Goal: Task Accomplishment & Management: Complete application form

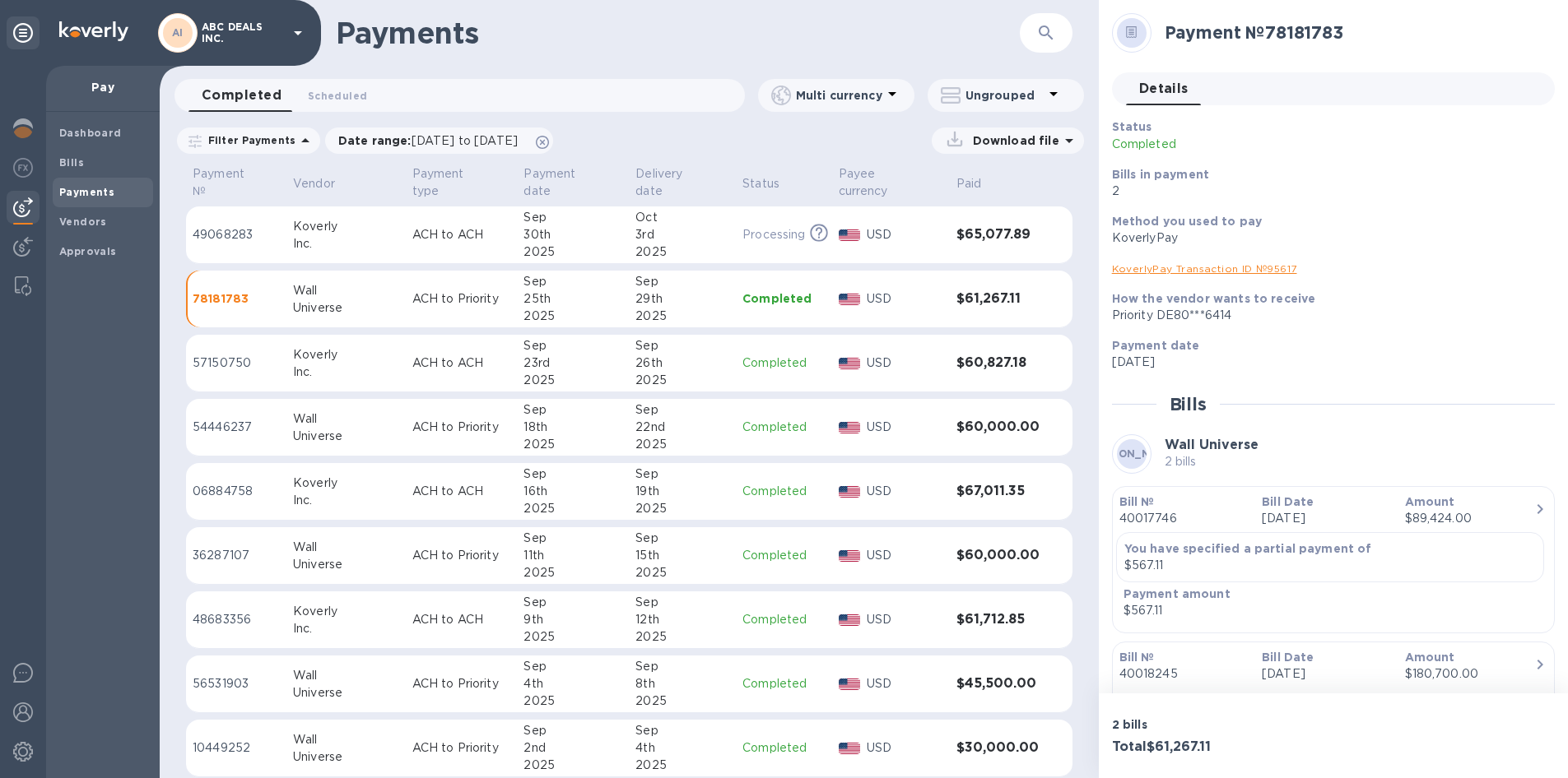
scroll to position [107, 0]
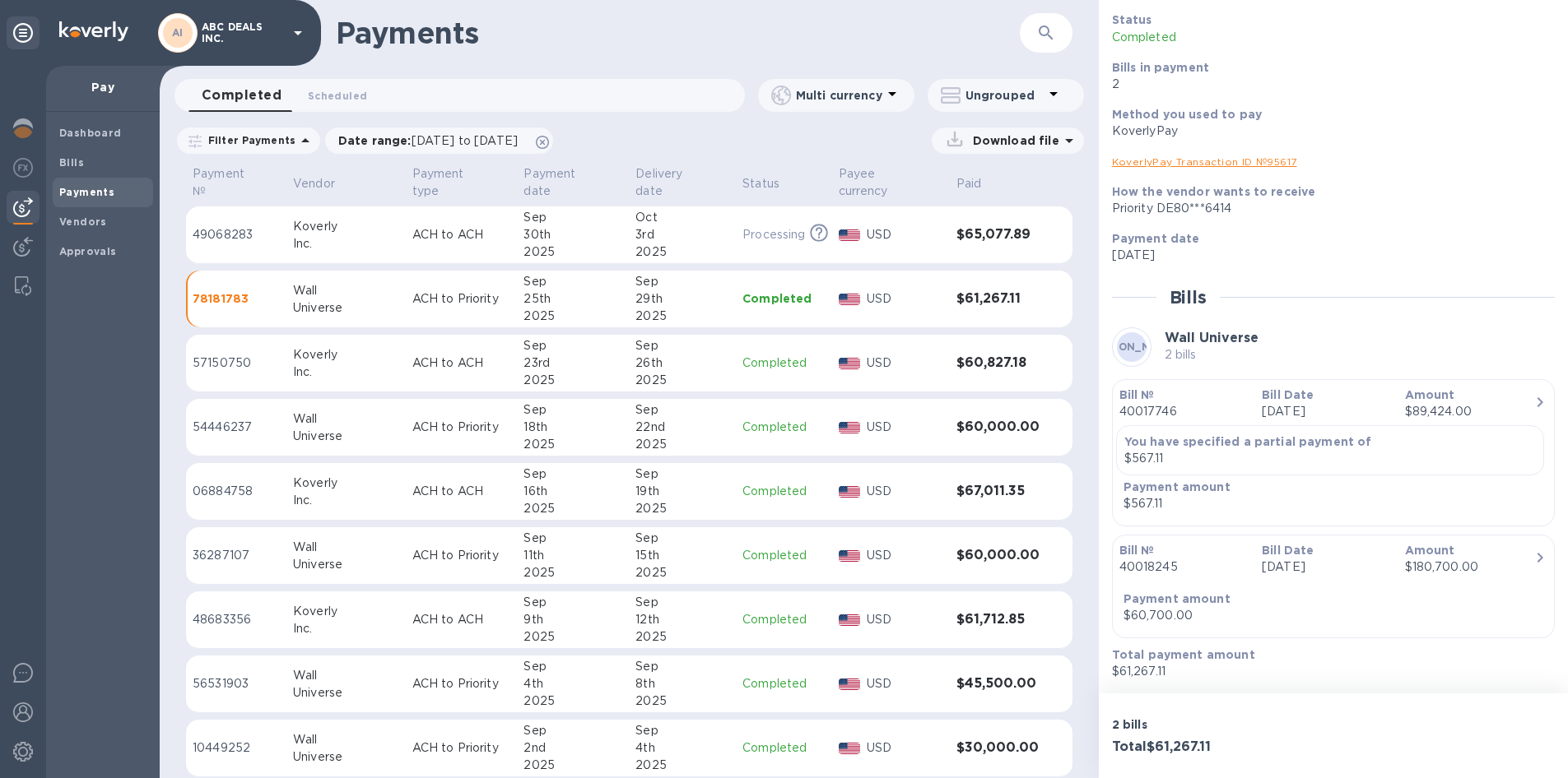
click at [25, 197] on img at bounding box center [23, 207] width 20 height 20
click at [104, 155] on span "Bills" at bounding box center [103, 163] width 87 height 17
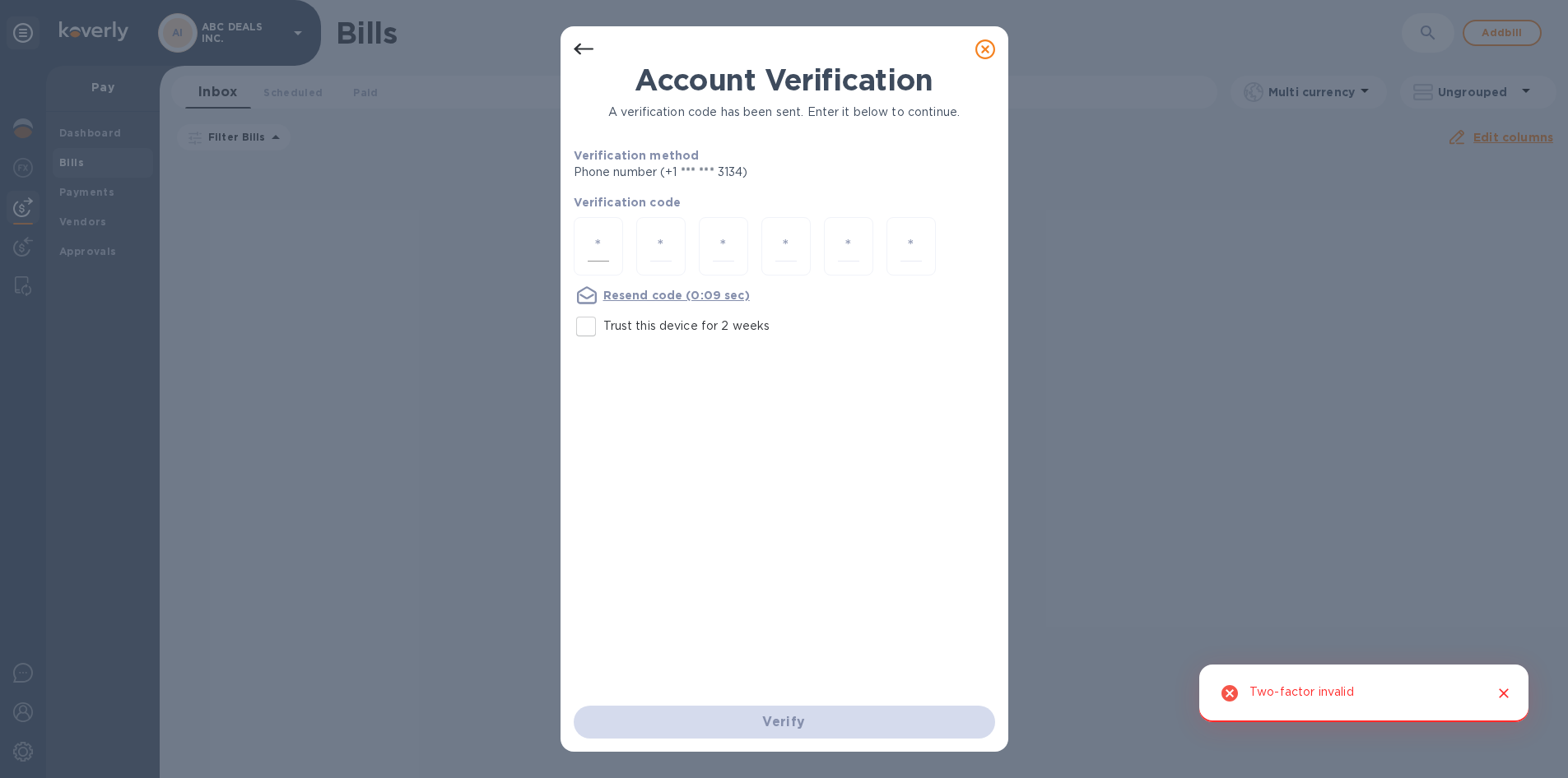
click at [596, 246] on input "number" at bounding box center [598, 246] width 21 height 30
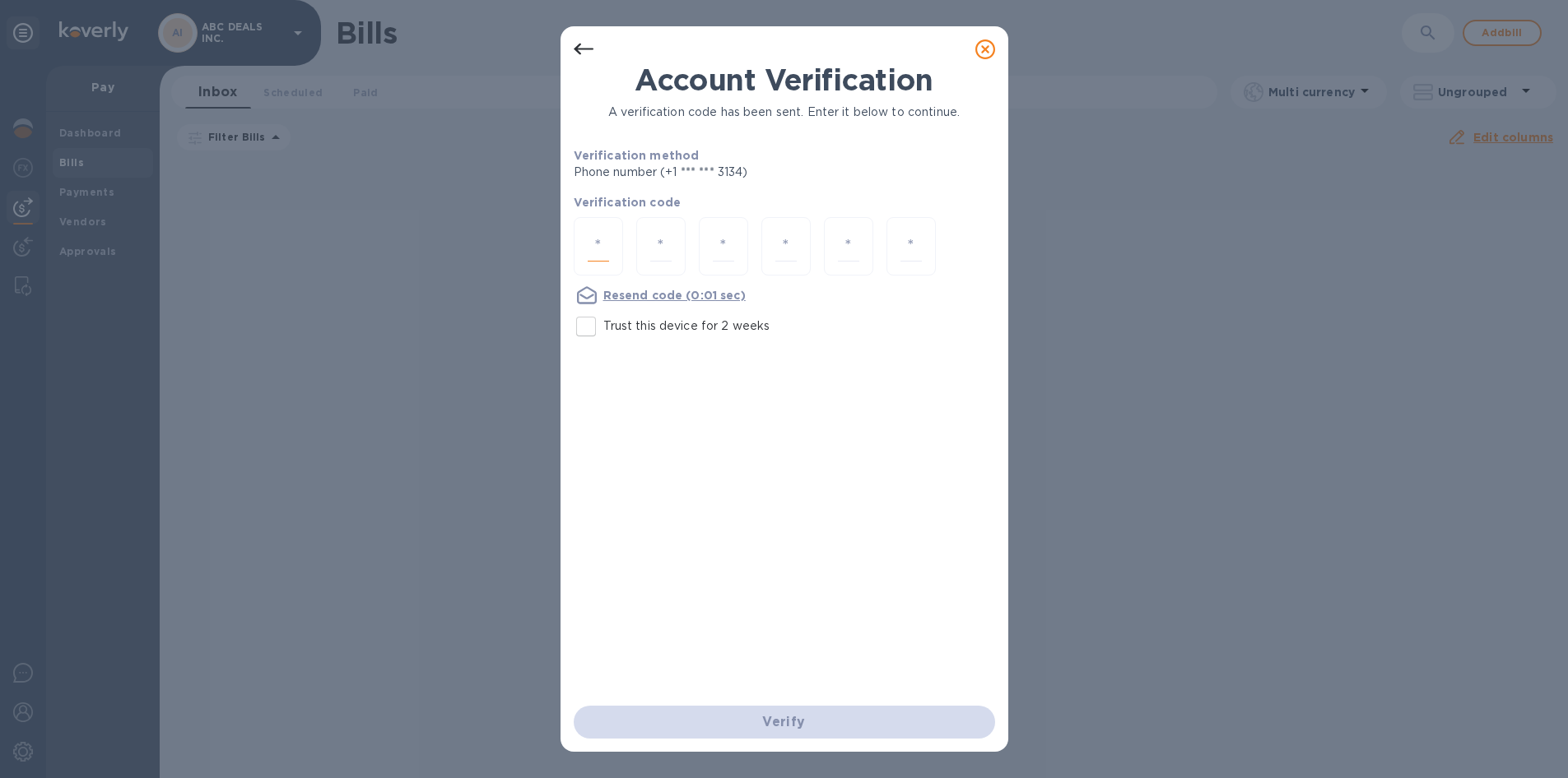
type input "3"
type input "5"
type input "4"
type input "1"
type input "2"
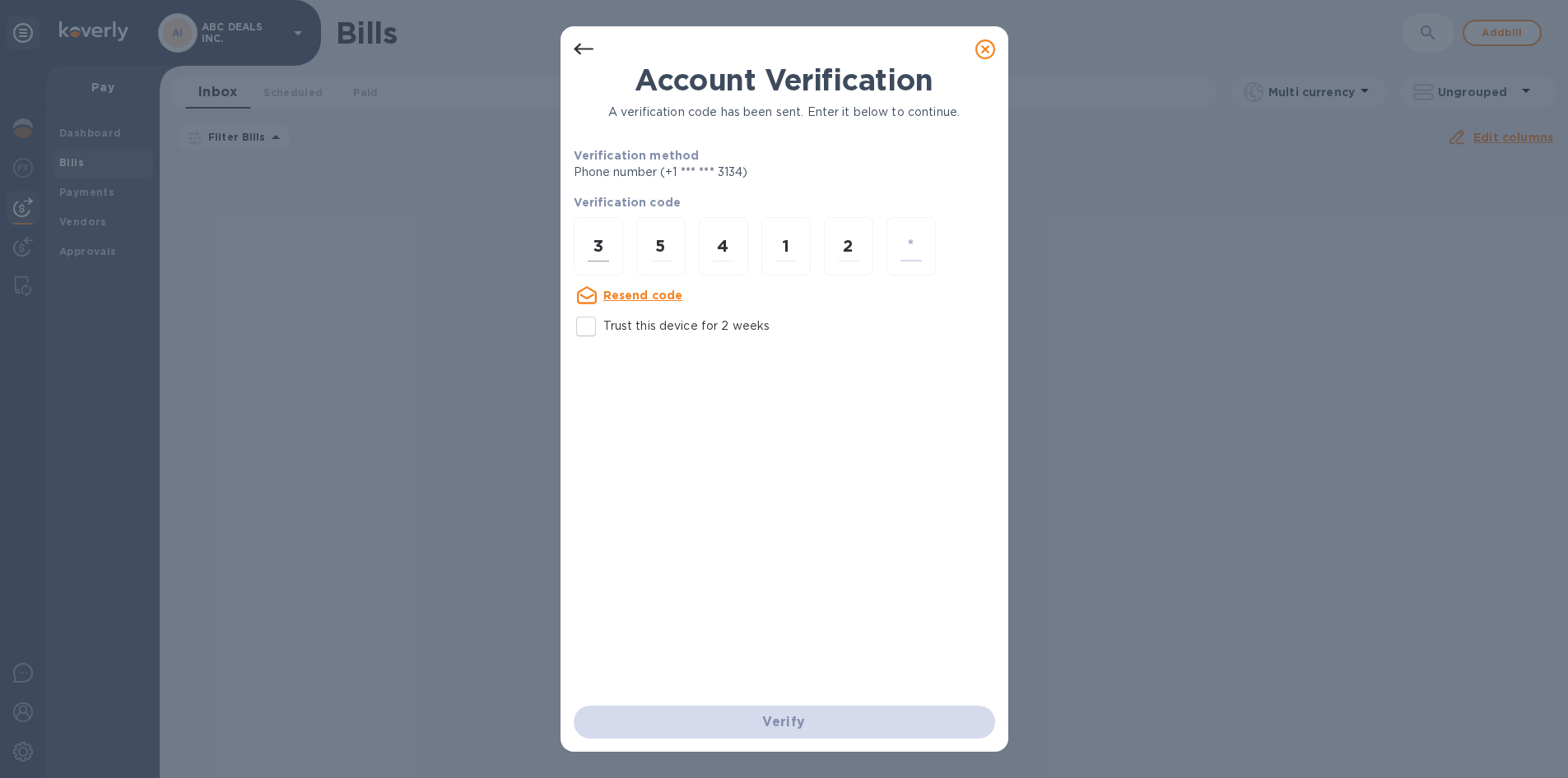
type input "5"
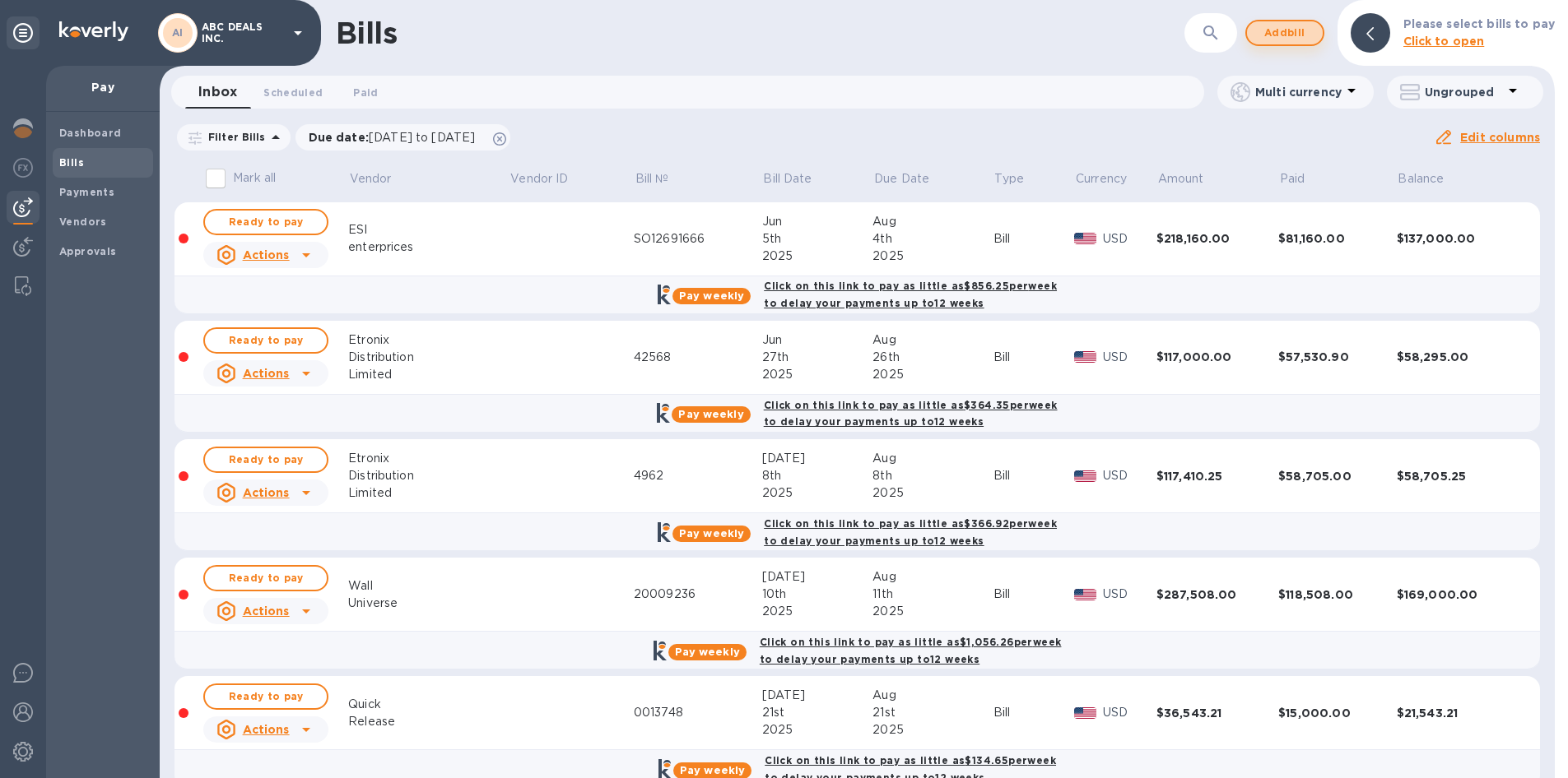
click at [1290, 23] on span "Add bill" at bounding box center [1285, 33] width 50 height 20
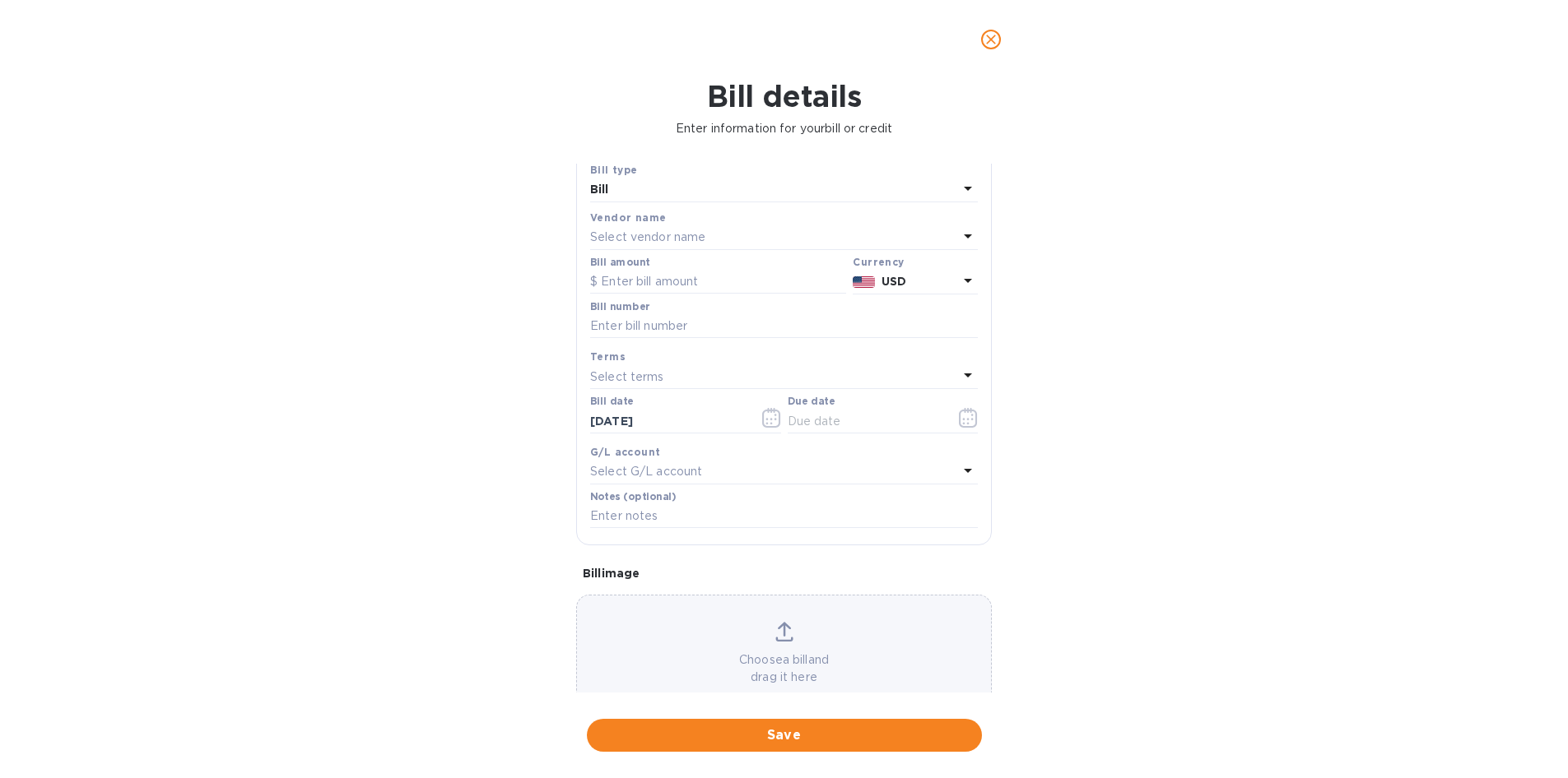
scroll to position [87, 0]
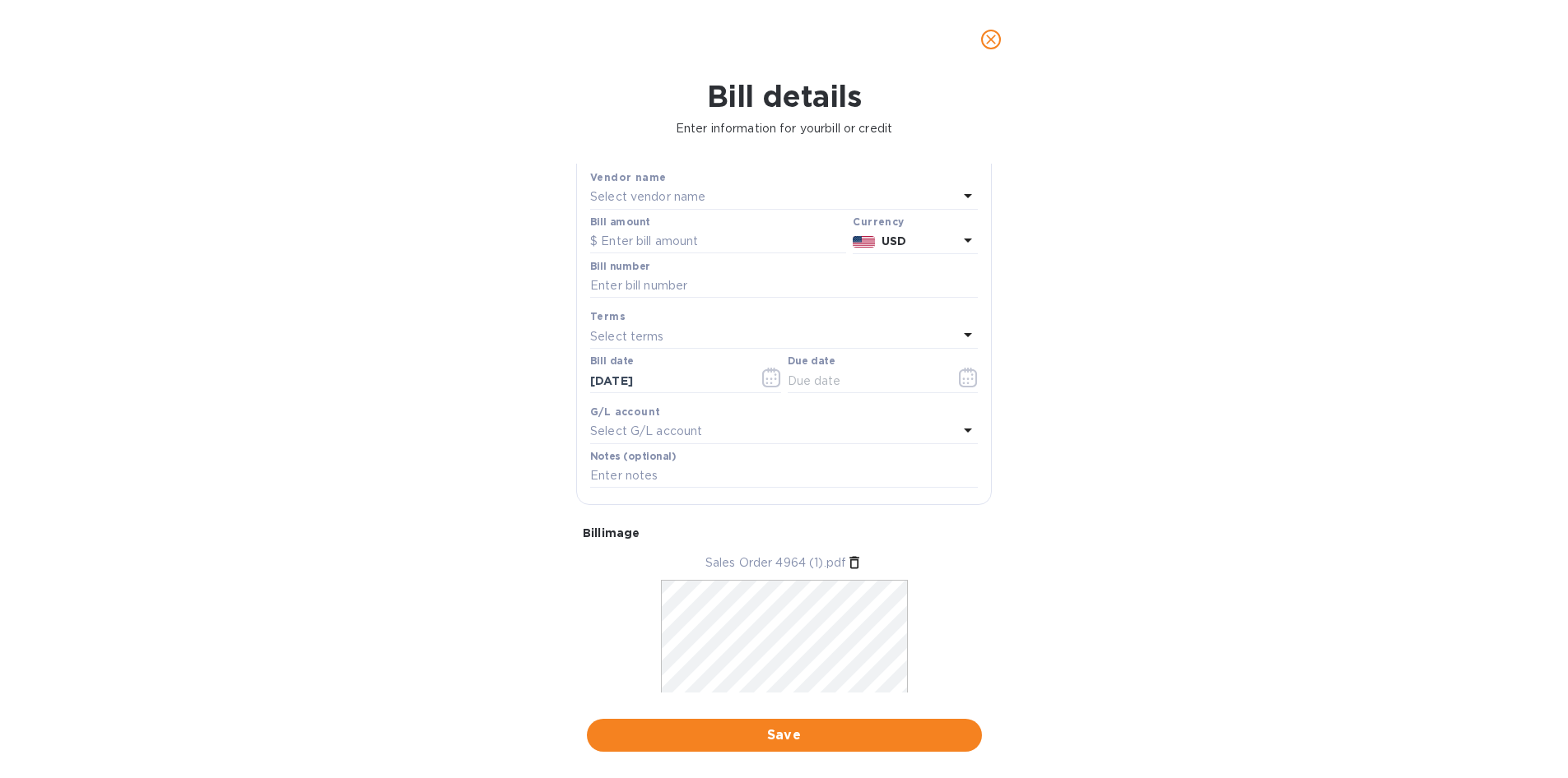
click at [639, 199] on p "Select vendor name" at bounding box center [648, 196] width 115 height 17
click at [689, 235] on input "text" at bounding box center [785, 243] width 291 height 25
click button "Save" at bounding box center [0, 0] width 0 height 0
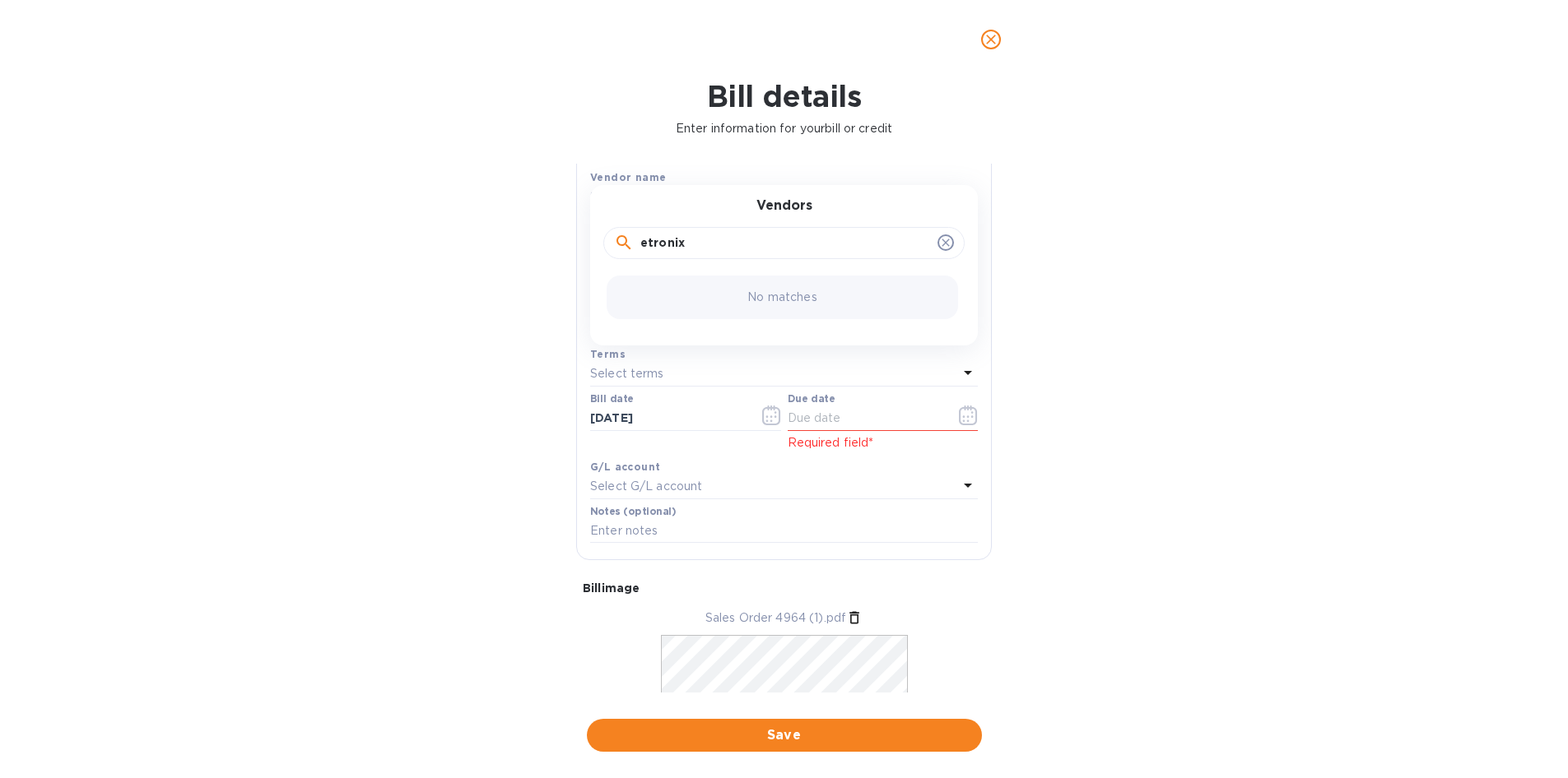
drag, startPoint x: 695, startPoint y: 240, endPoint x: 553, endPoint y: 242, distance: 142.0
click at [553, 242] on div "Bill details Enter information for your bill or credit General information Save…" at bounding box center [784, 428] width 1568 height 699
type input "Etronicx Distribution"
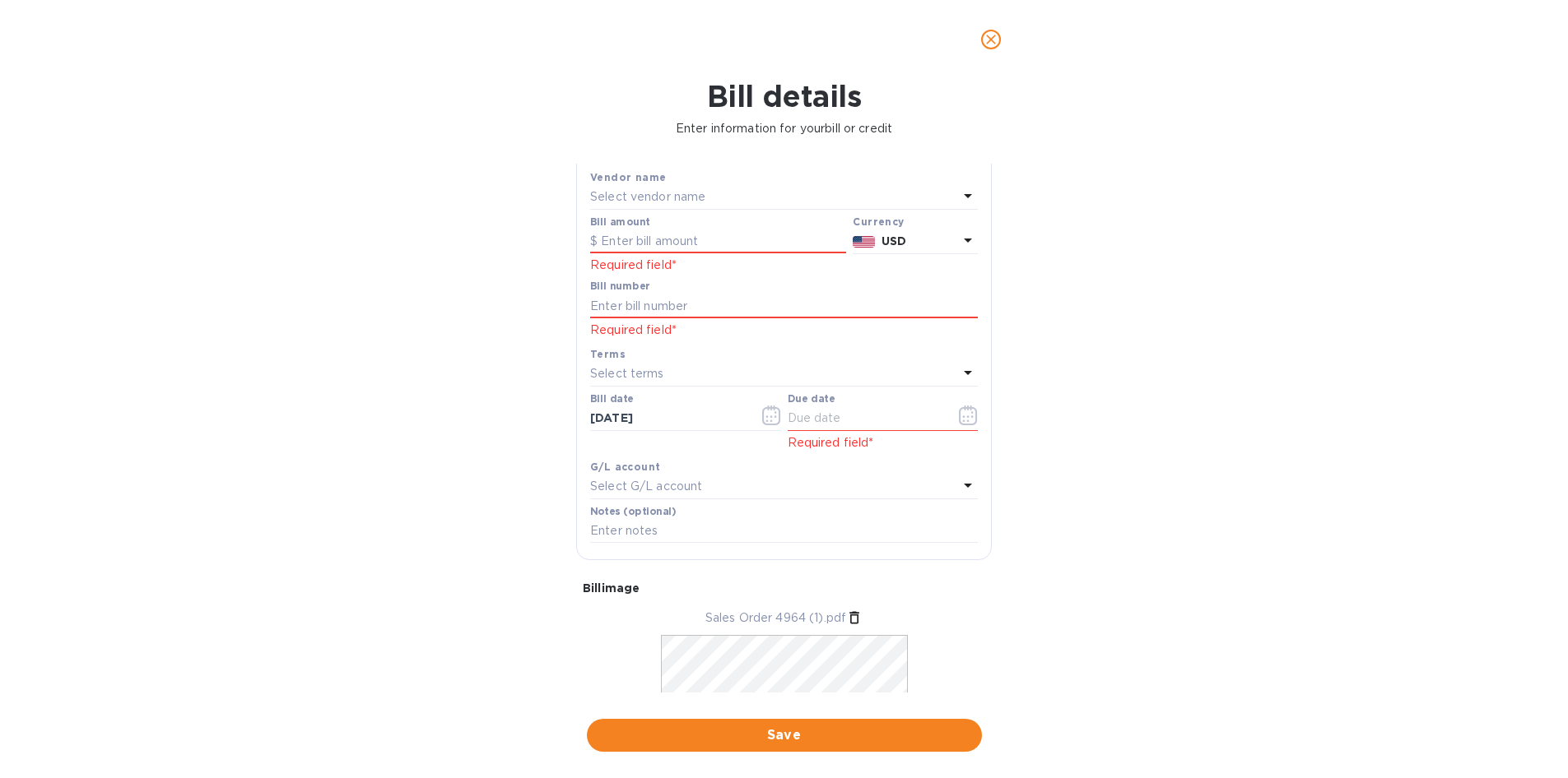
click at [709, 366] on div "Select terms" at bounding box center [774, 375] width 368 height 23
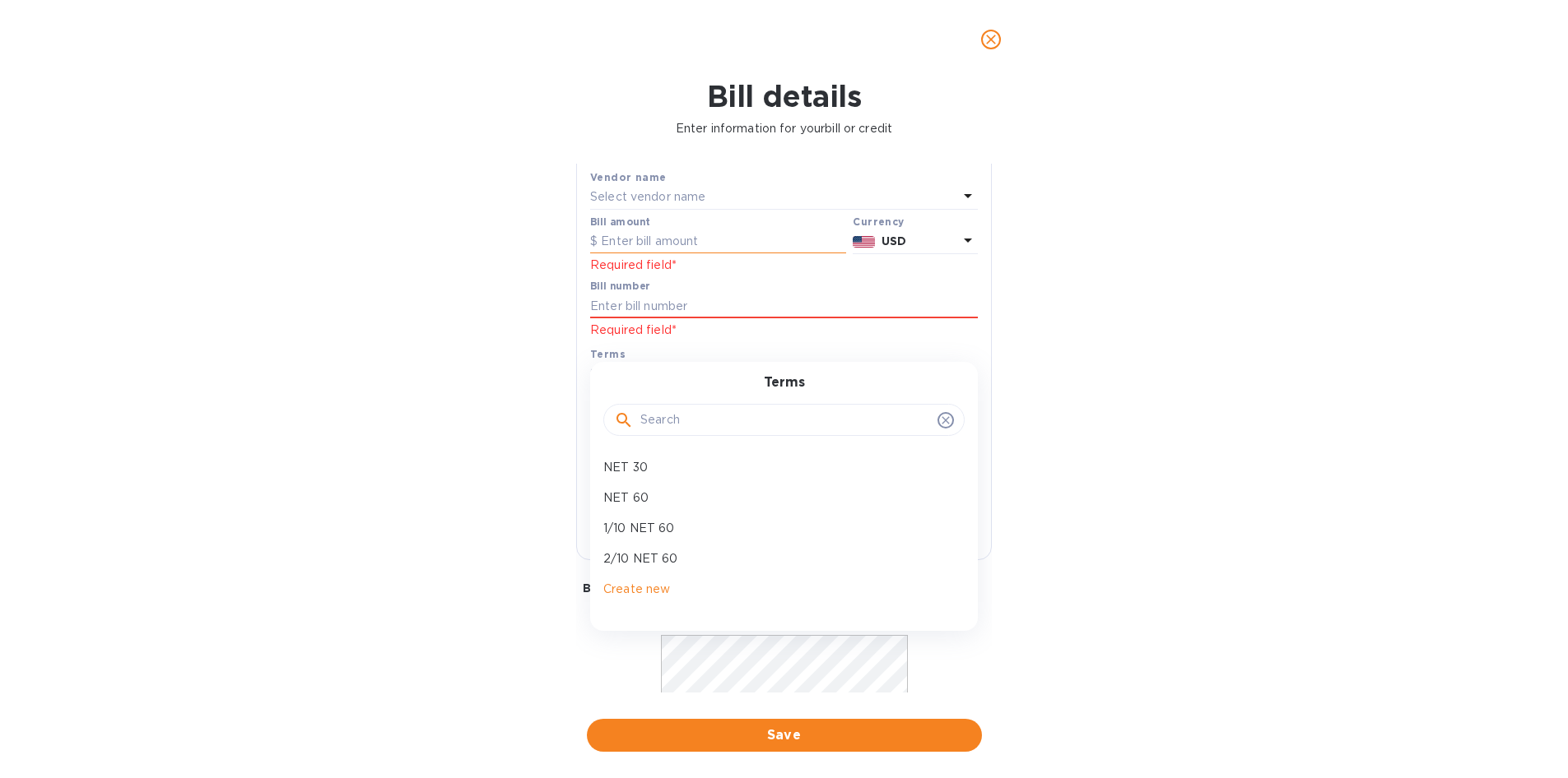
click at [685, 233] on input "text" at bounding box center [718, 242] width 256 height 25
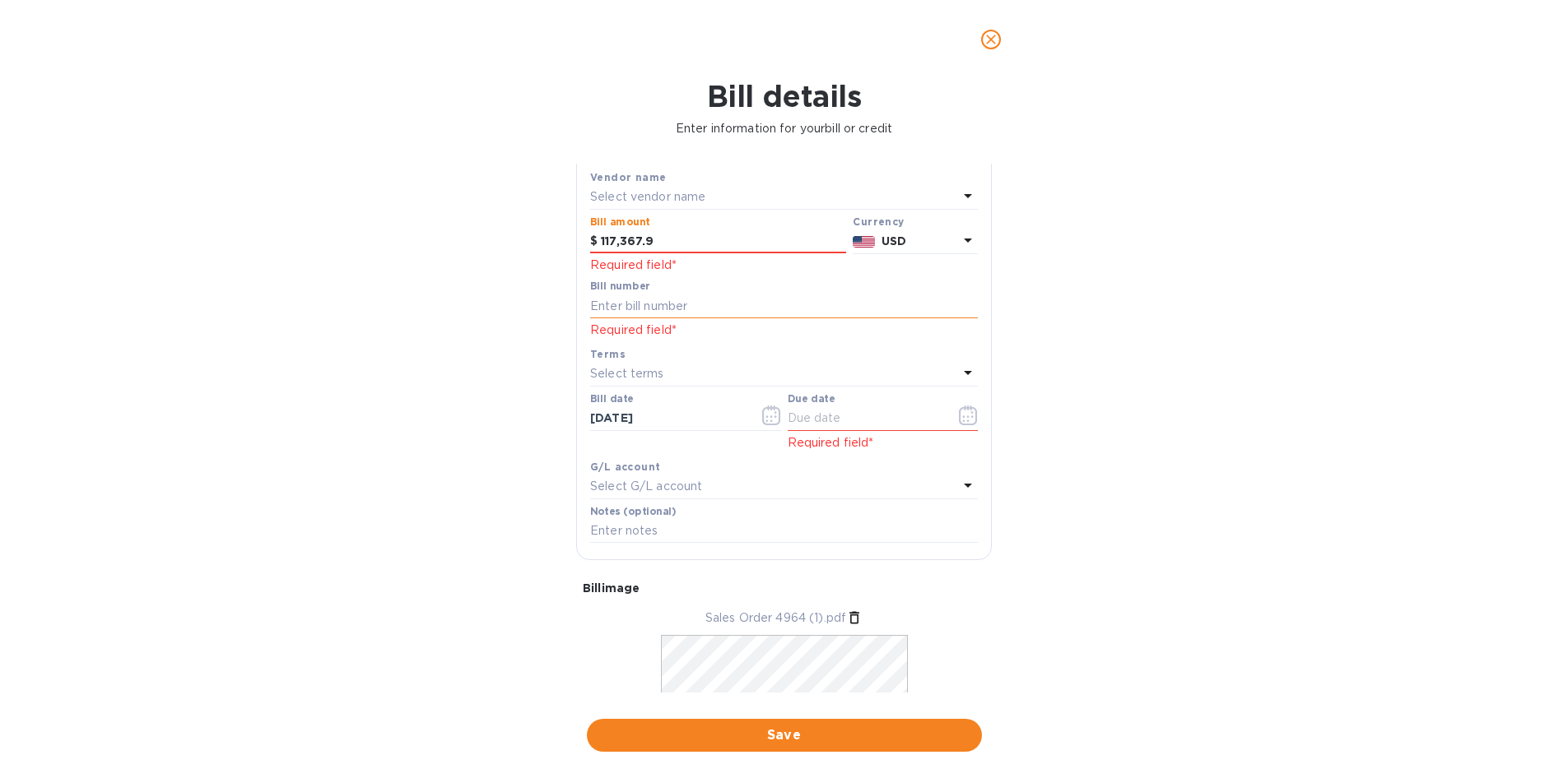
type input "117,367.9"
click at [685, 296] on input "text" at bounding box center [784, 306] width 387 height 25
type input "4964"
click at [959, 411] on icon "button" at bounding box center [967, 416] width 19 height 20
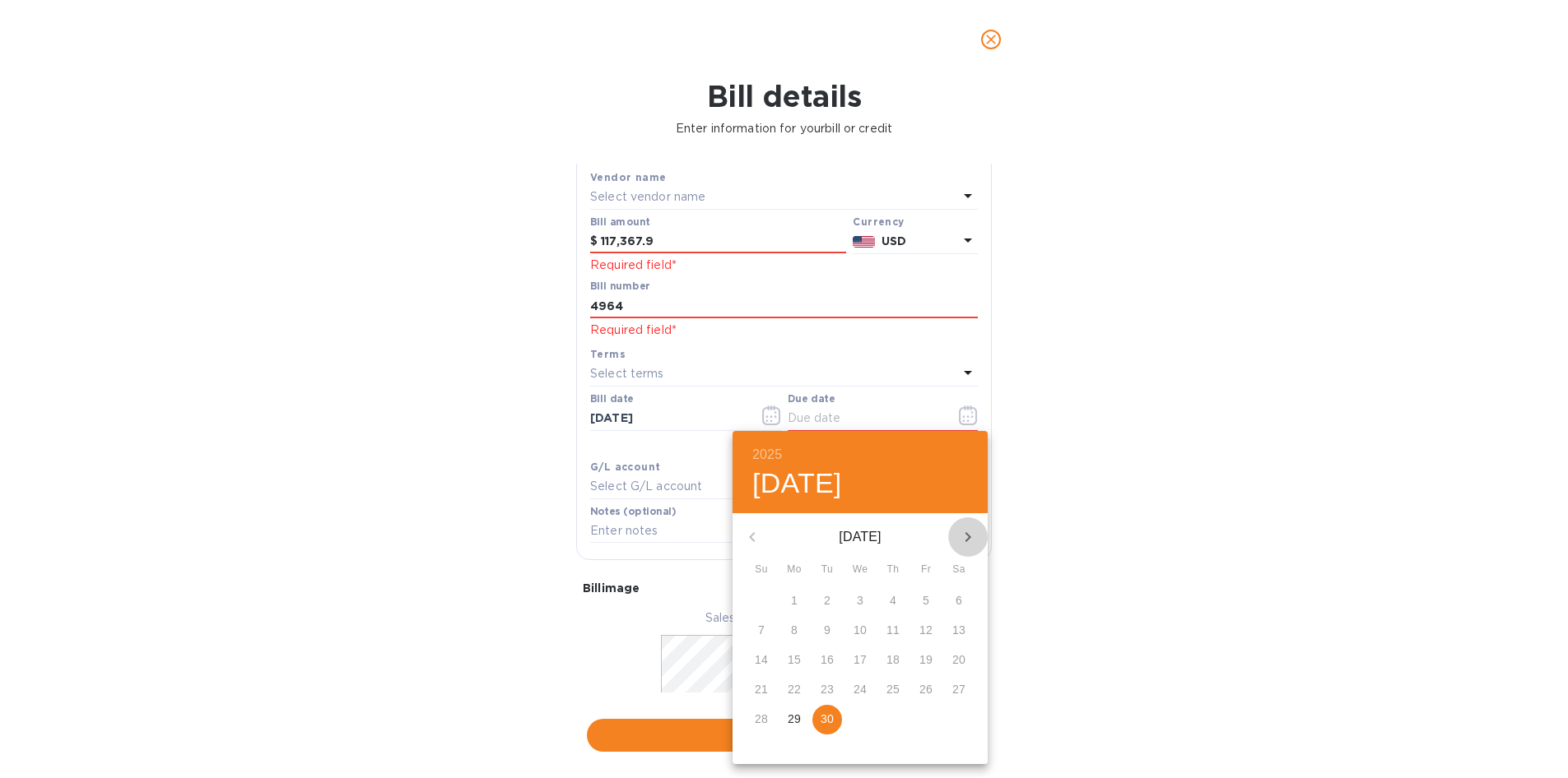
click at [975, 530] on icon "button" at bounding box center [967, 537] width 20 height 20
click at [898, 717] on p "30" at bounding box center [893, 718] width 13 height 17
type input "[DATE]"
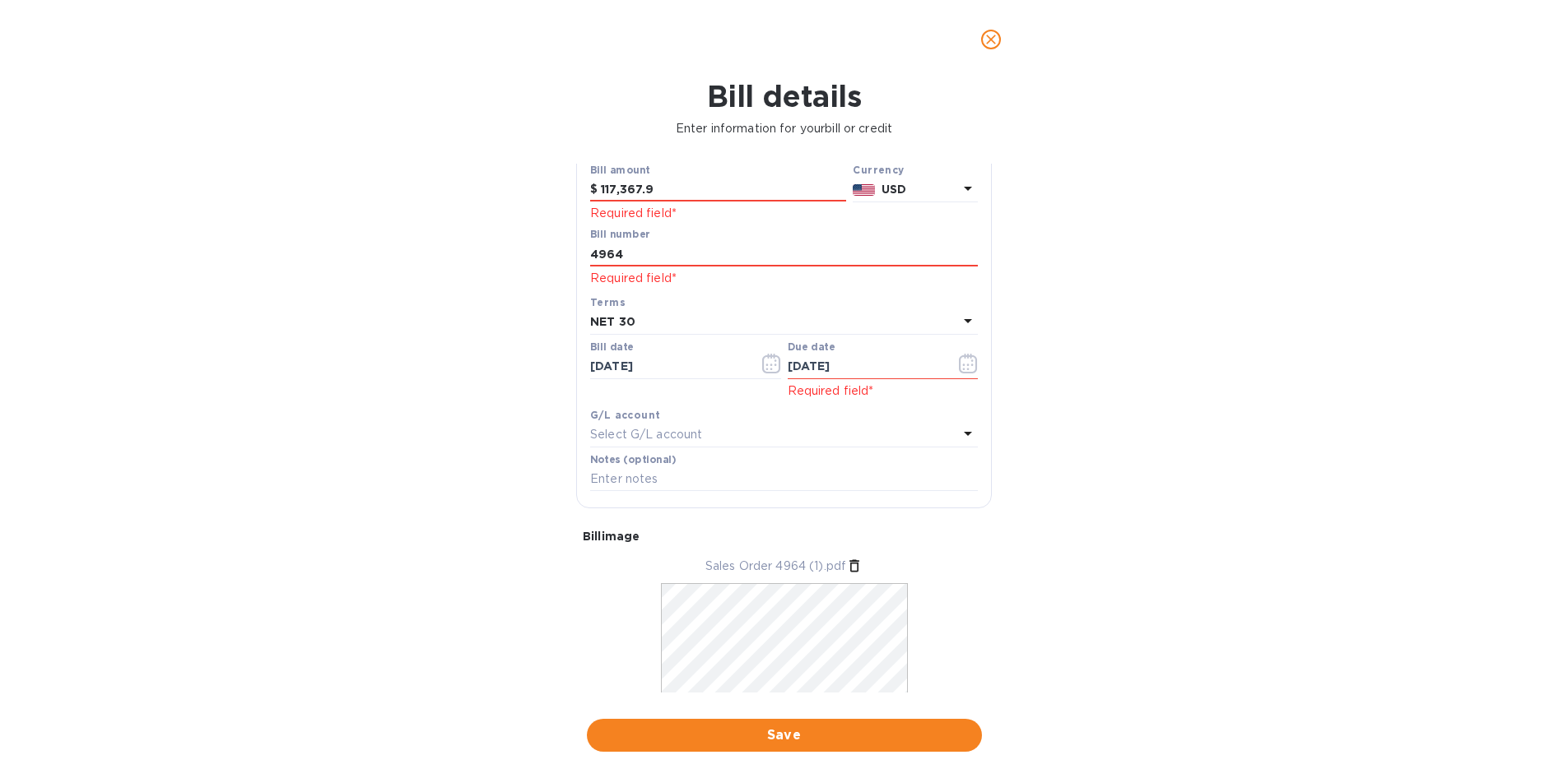
scroll to position [193, 0]
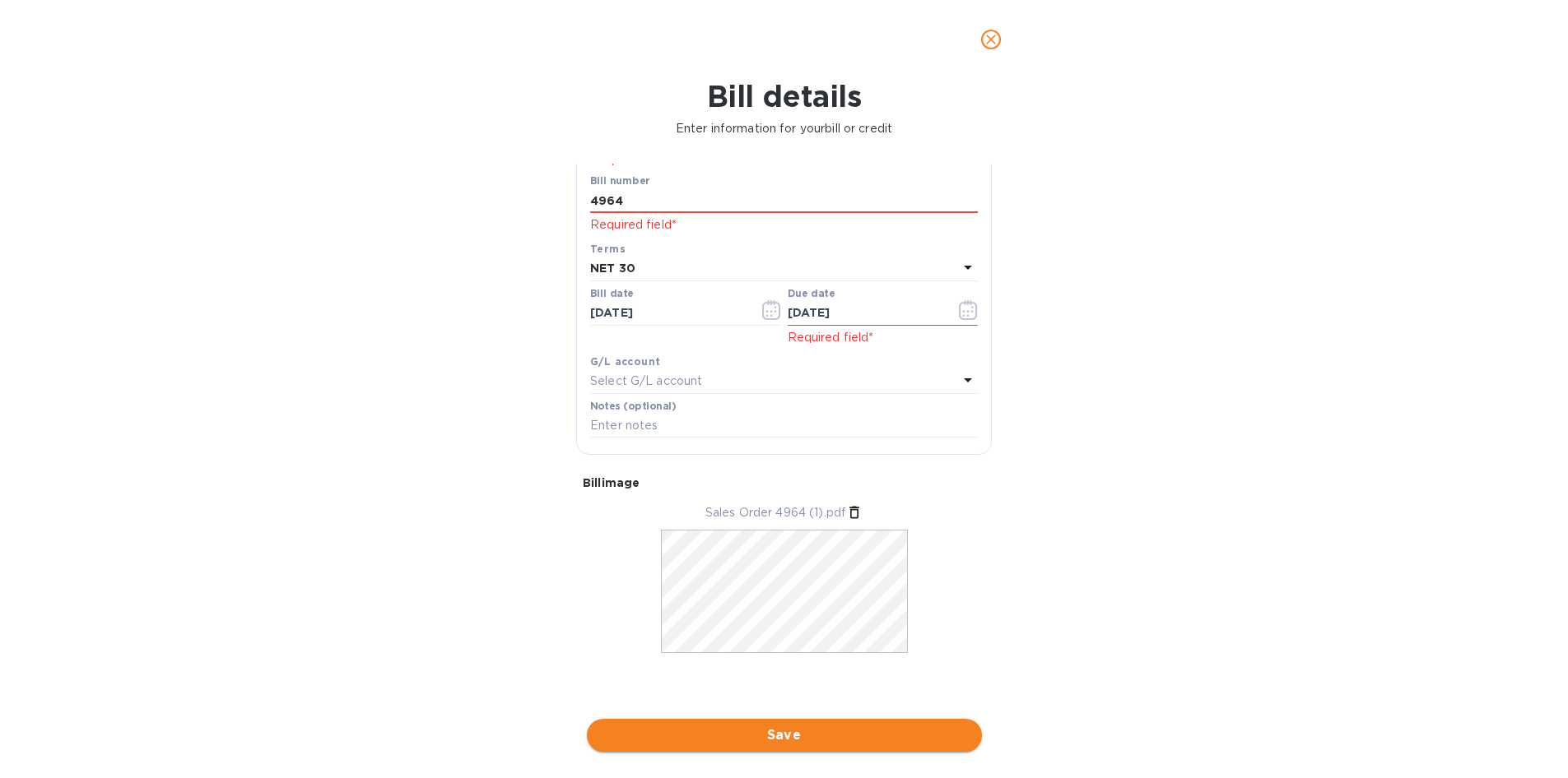
click at [781, 733] on span "Save" at bounding box center [784, 735] width 369 height 20
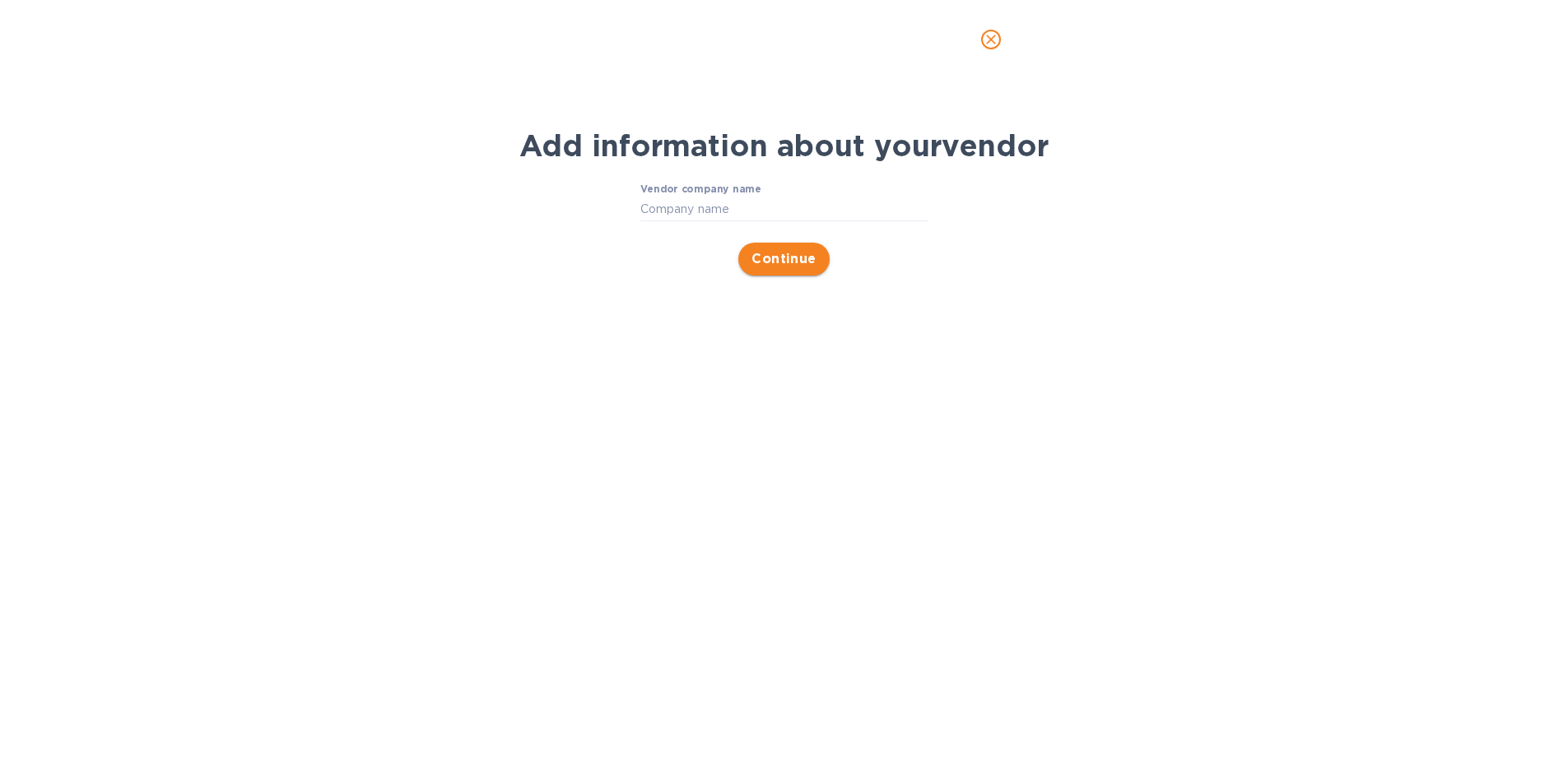
click at [784, 258] on span "Continue" at bounding box center [784, 259] width 65 height 20
click at [761, 195] on div "Vendor company name Company name is required field" at bounding box center [784, 213] width 288 height 60
click at [761, 209] on input "Vendor company name" at bounding box center [784, 209] width 288 height 25
type input "Etronix Distrubution"
click at [782, 277] on div "Vendor company name Etronix Distrubution Company name is required field Continue" at bounding box center [784, 229] width 856 height 112
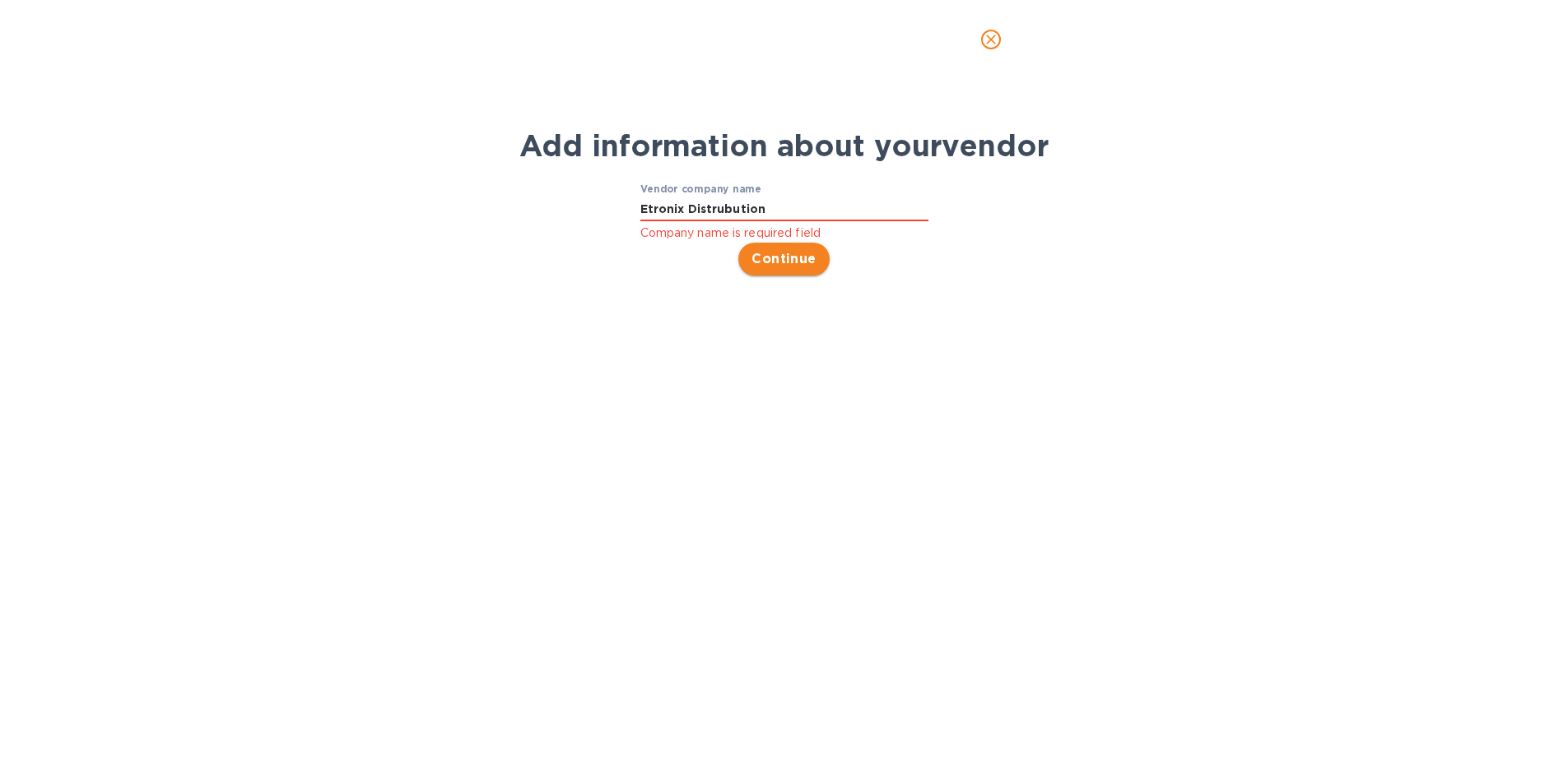
click at [785, 255] on span "Continue" at bounding box center [784, 259] width 65 height 20
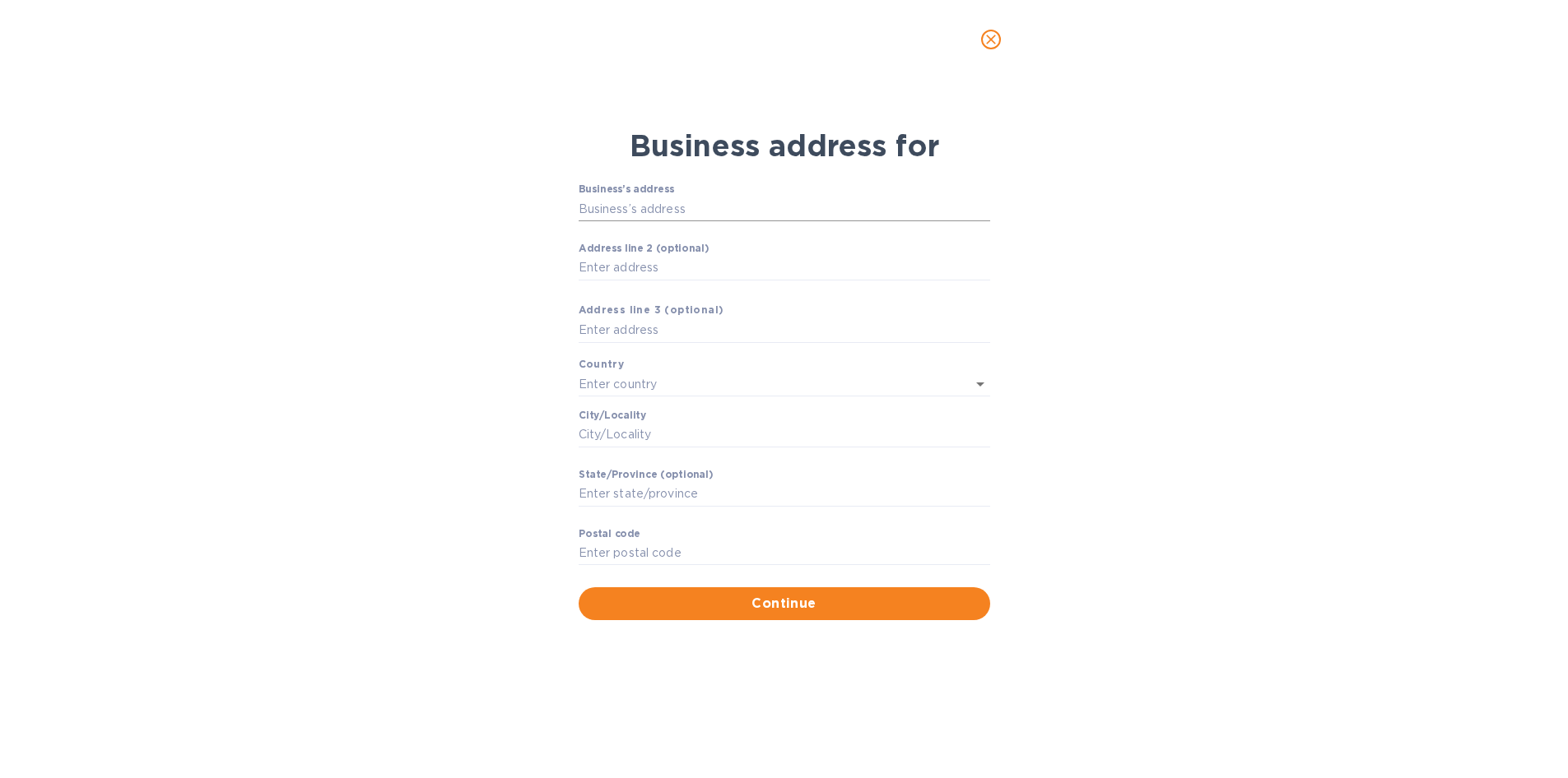
click at [694, 208] on input "Business’s аddress" at bounding box center [784, 209] width 411 height 25
click at [994, 51] on button "close" at bounding box center [991, 39] width 39 height 39
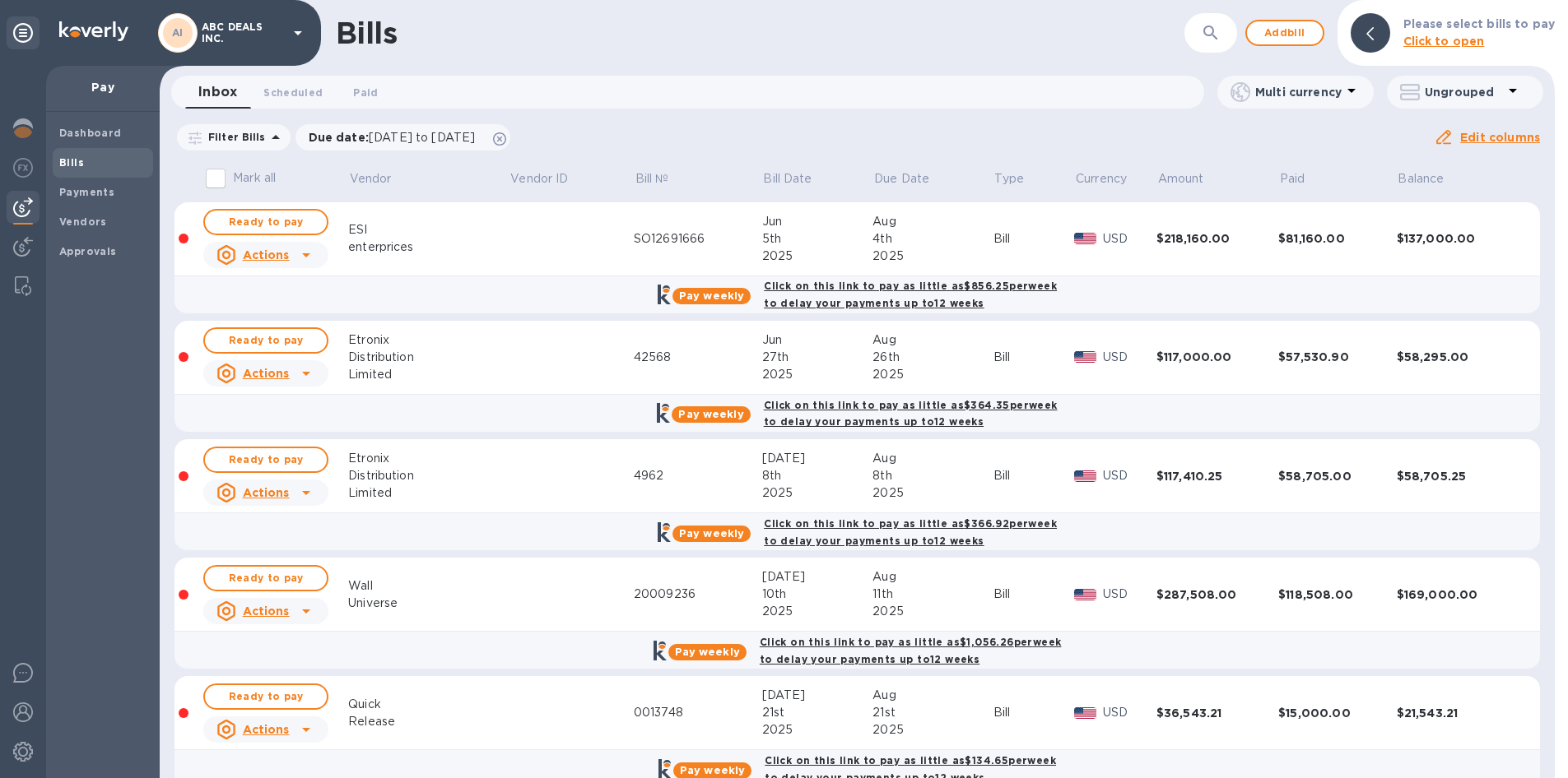
click at [543, 371] on td at bounding box center [571, 357] width 124 height 74
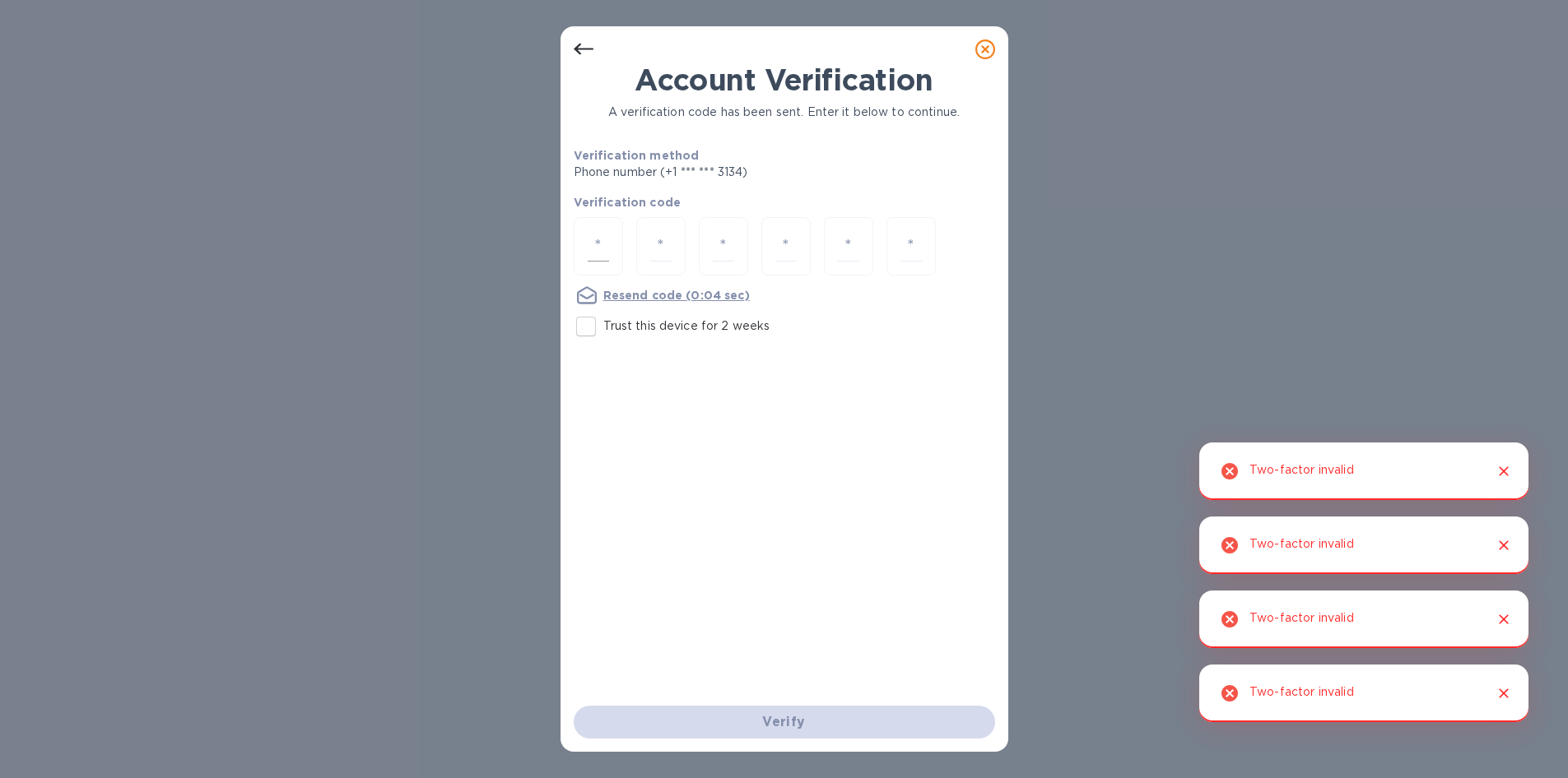
click at [595, 245] on input "number" at bounding box center [598, 246] width 21 height 30
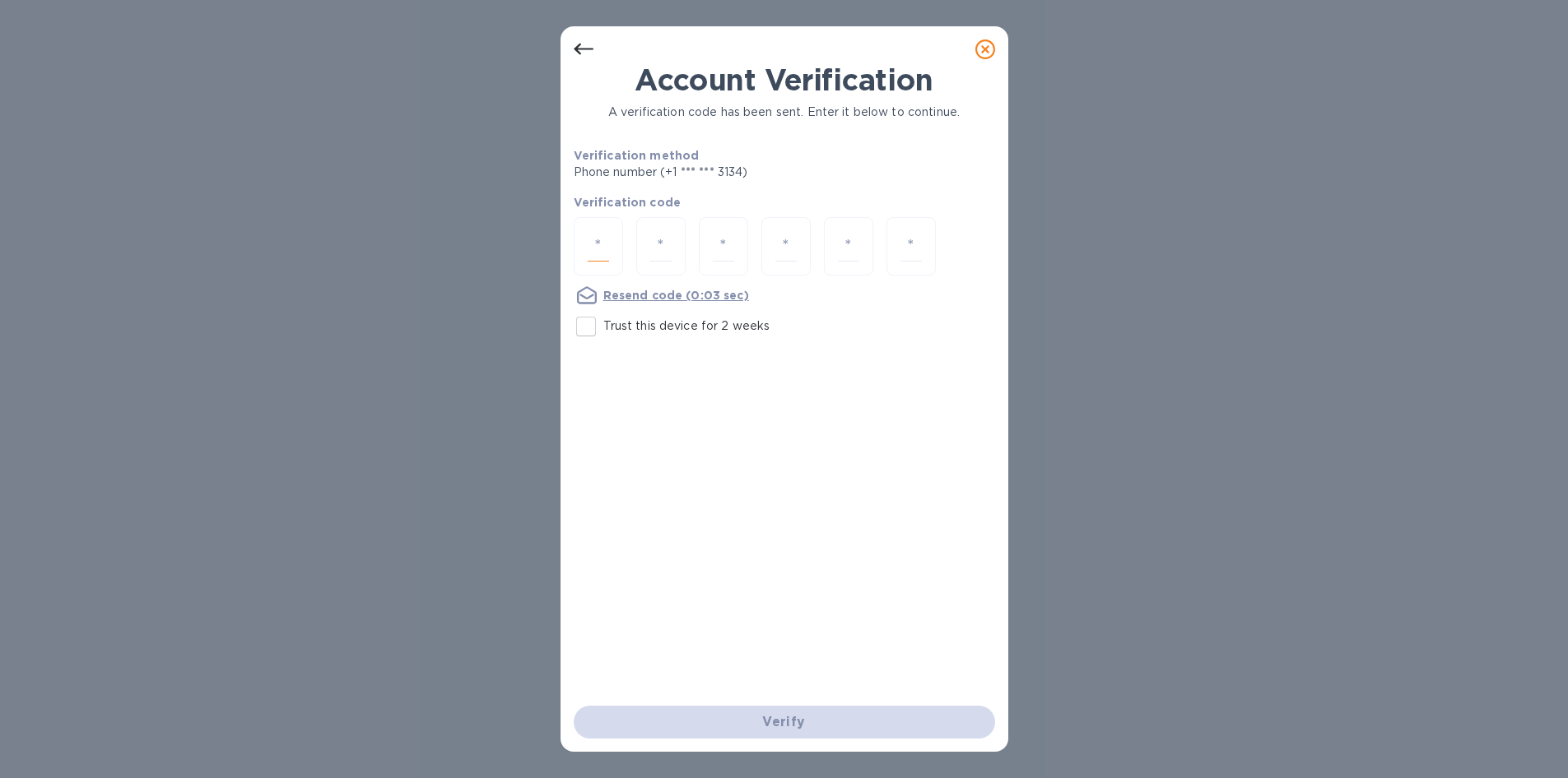
type input "5"
type input "6"
type input "3"
type input "6"
type input "3"
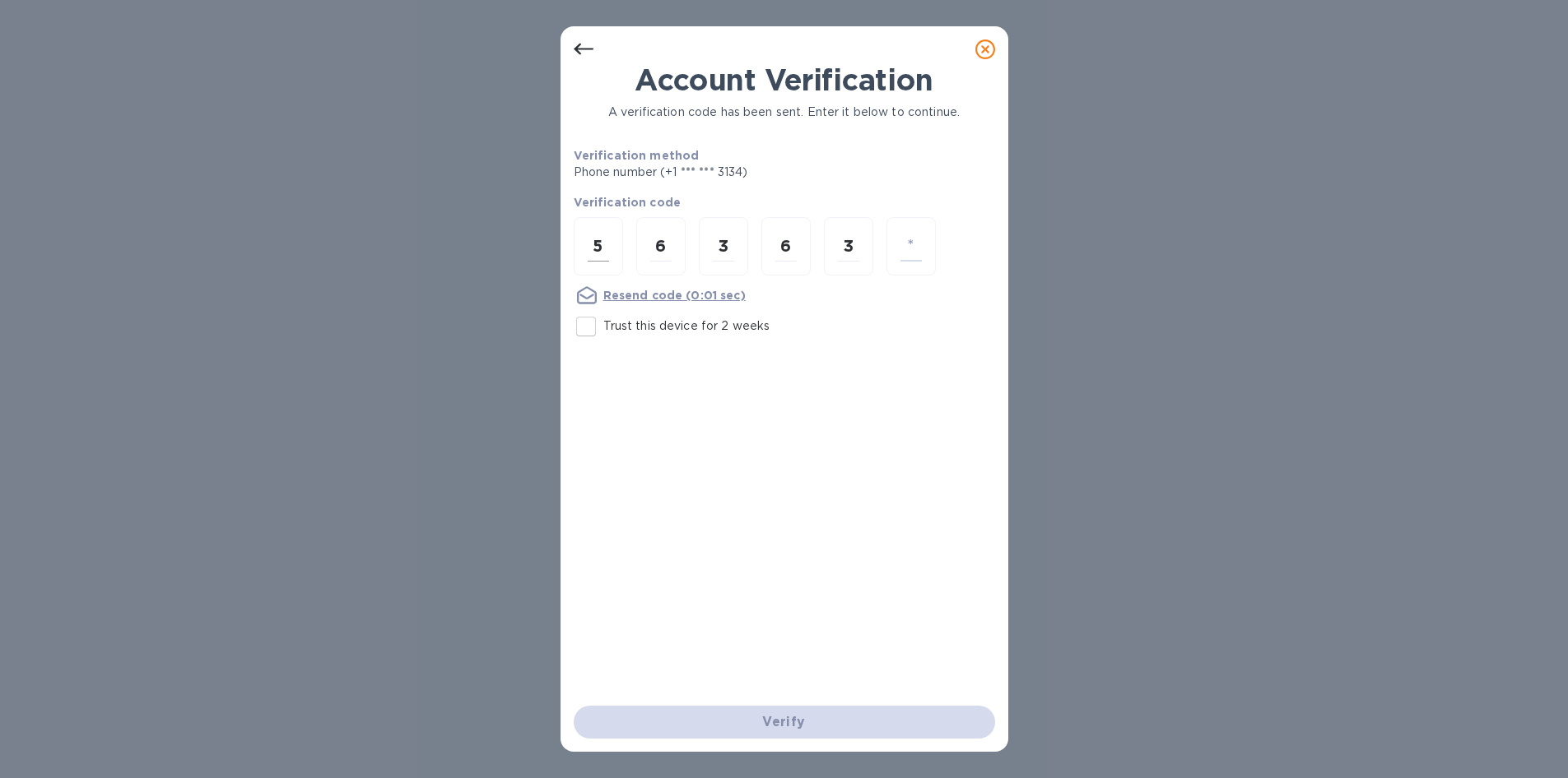
type input "6"
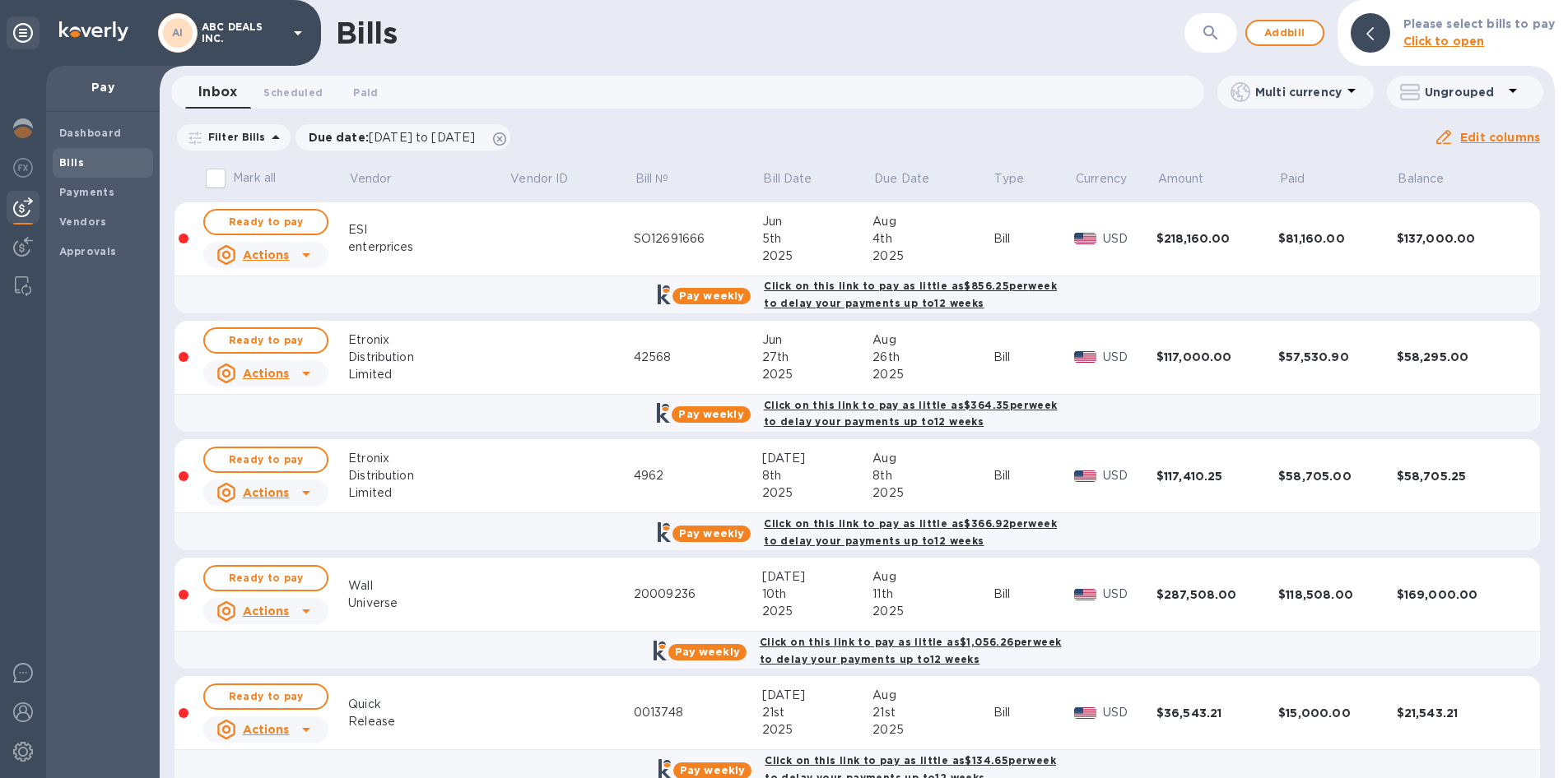
click at [76, 167] on b "Bills" at bounding box center [72, 163] width 25 height 12
click at [404, 349] on div "Distribution" at bounding box center [429, 357] width 162 height 17
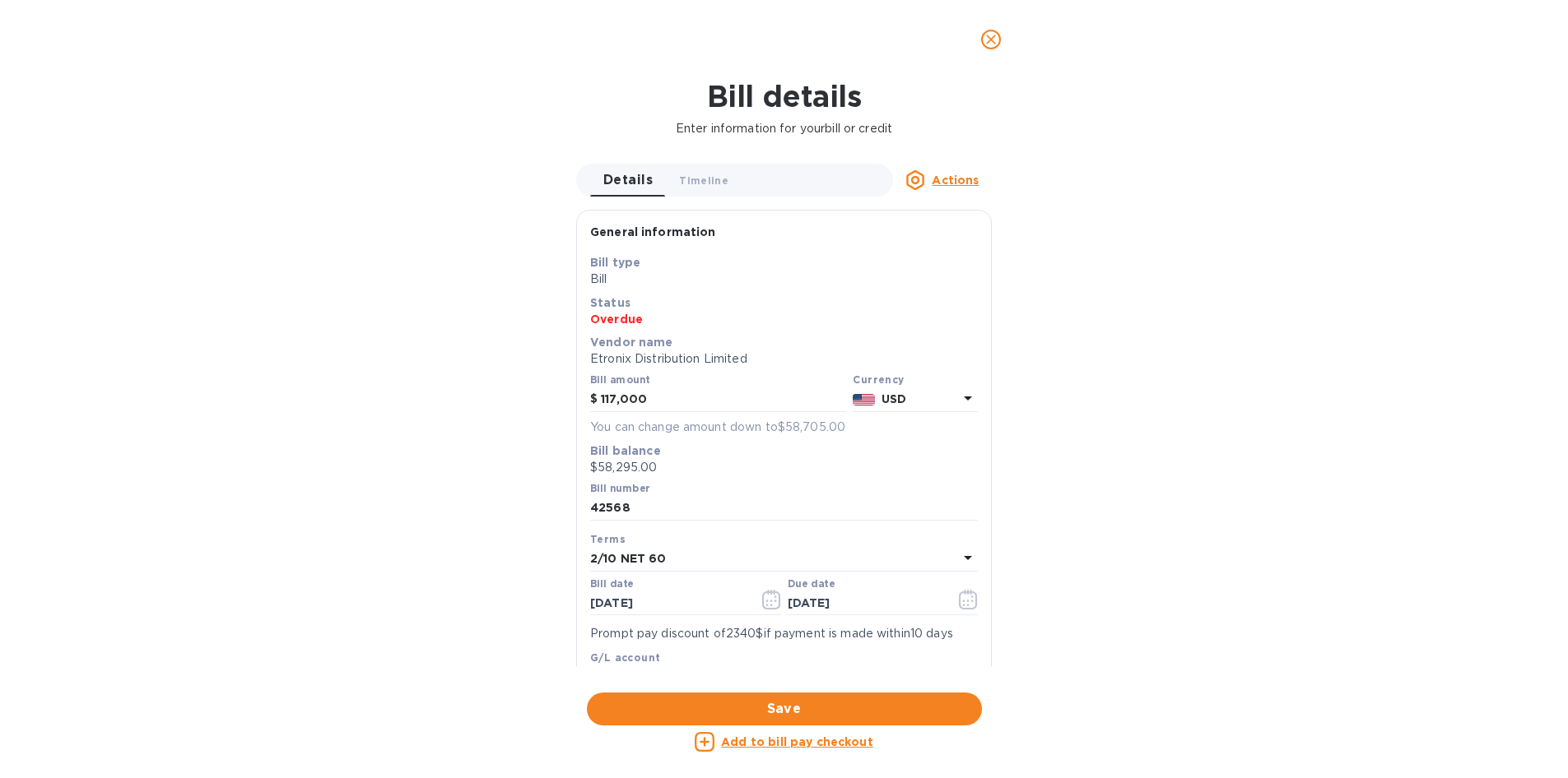
click at [992, 40] on icon "close" at bounding box center [991, 39] width 17 height 17
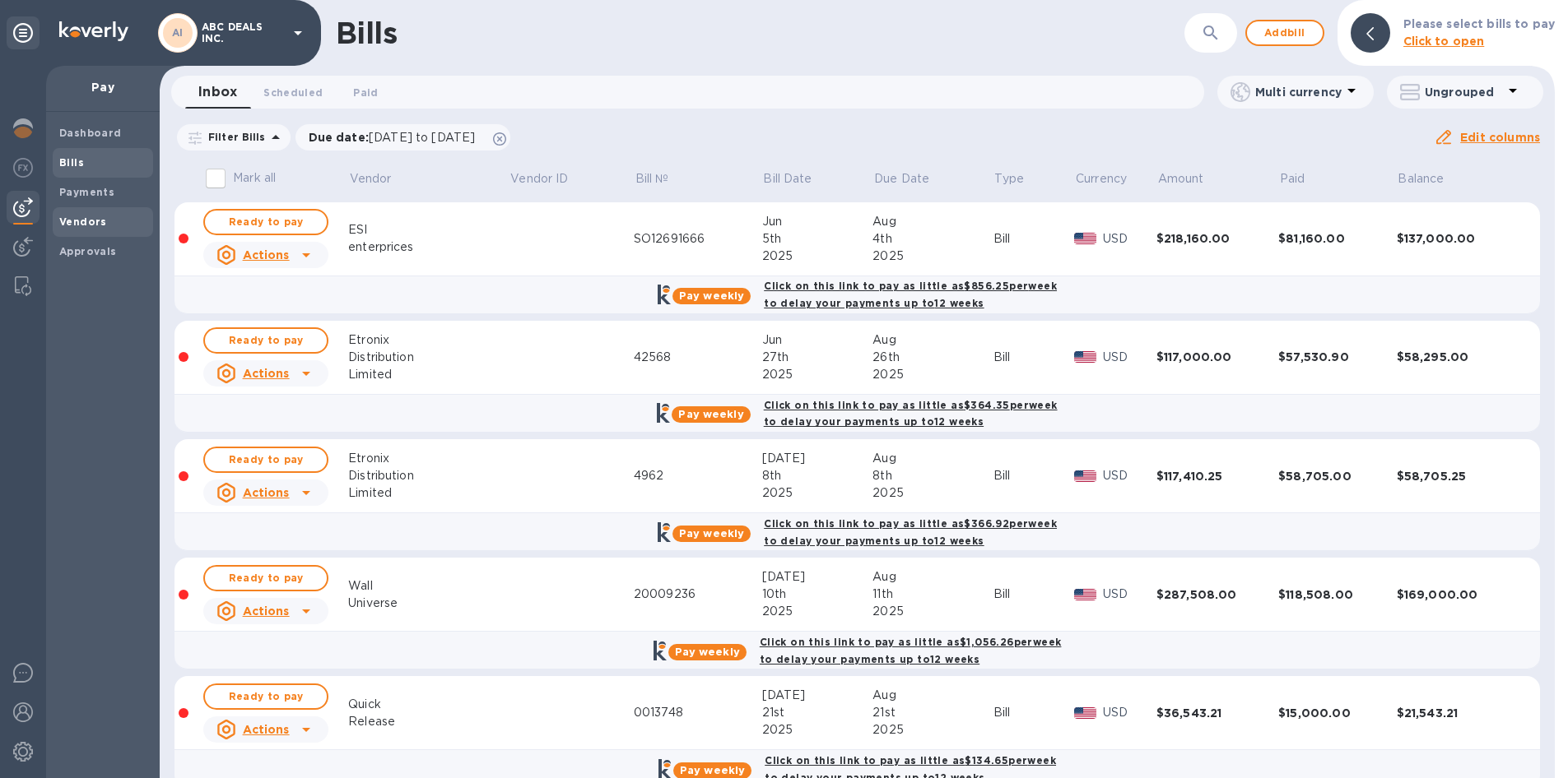
click at [115, 212] on div "Vendors" at bounding box center [102, 221] width 100 height 29
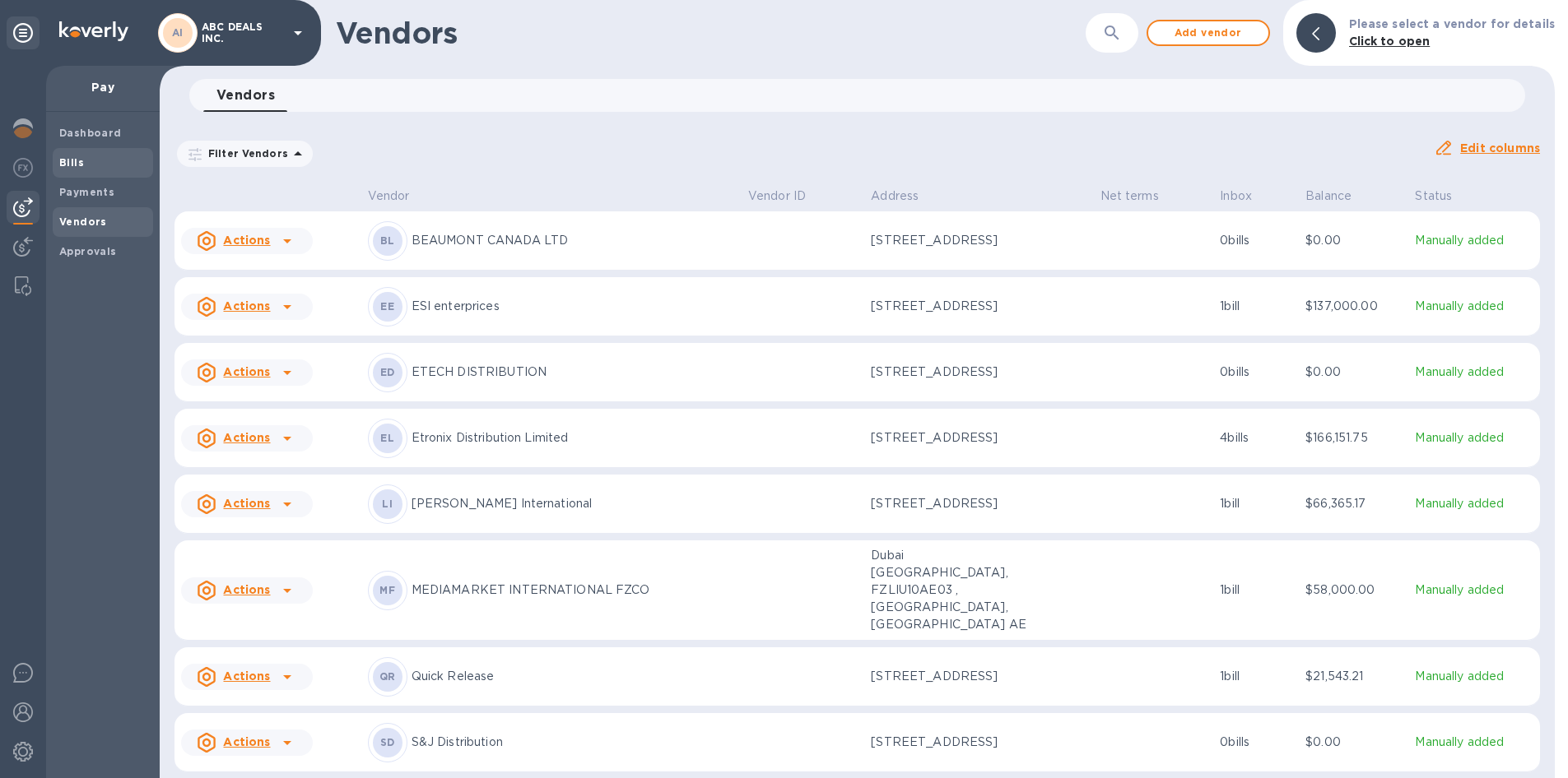
click at [120, 158] on span "Bills" at bounding box center [103, 163] width 87 height 17
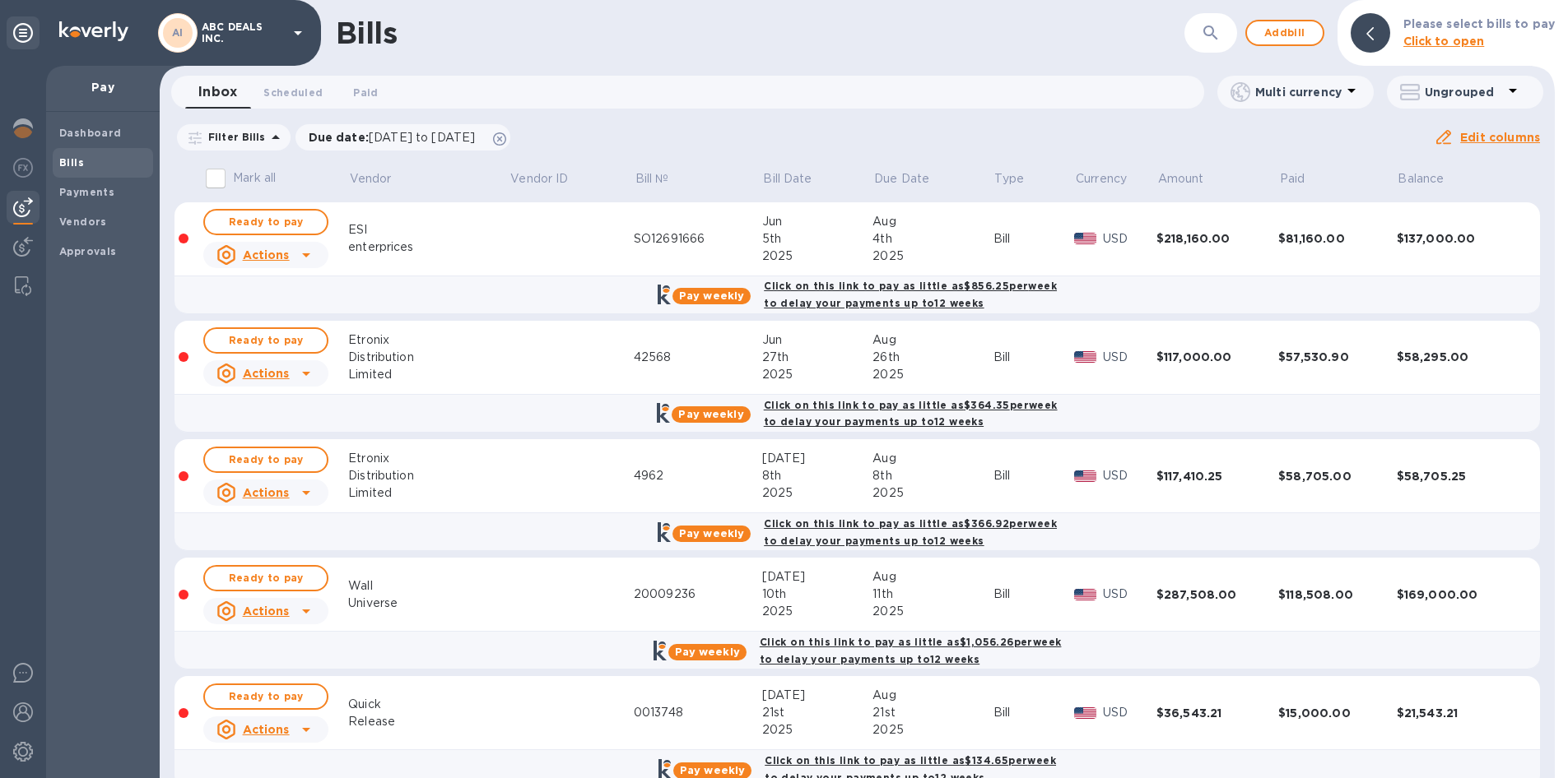
click at [872, 440] on td "[DATE]" at bounding box center [933, 476] width 121 height 74
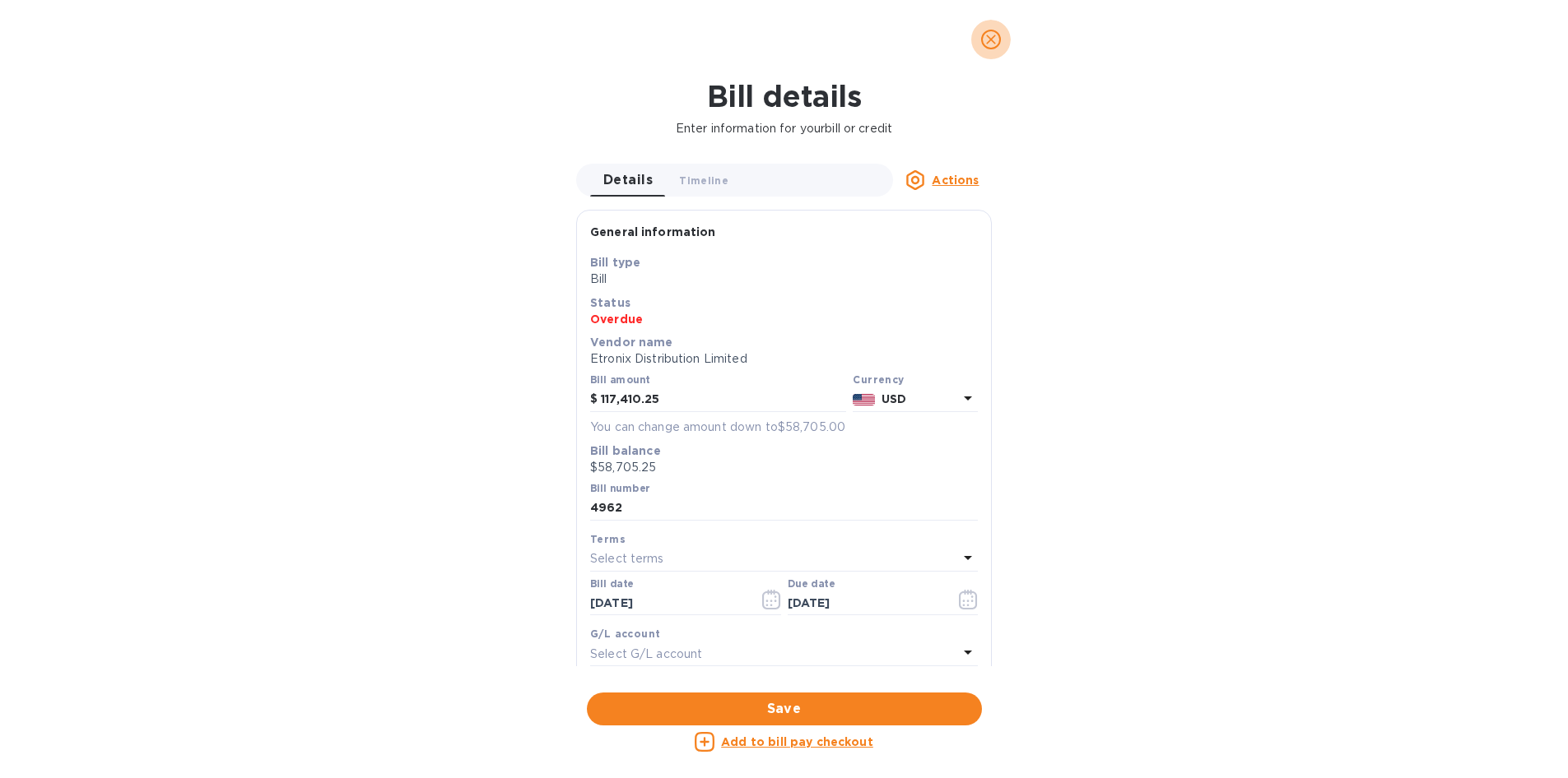
click at [989, 50] on button "close" at bounding box center [991, 39] width 39 height 39
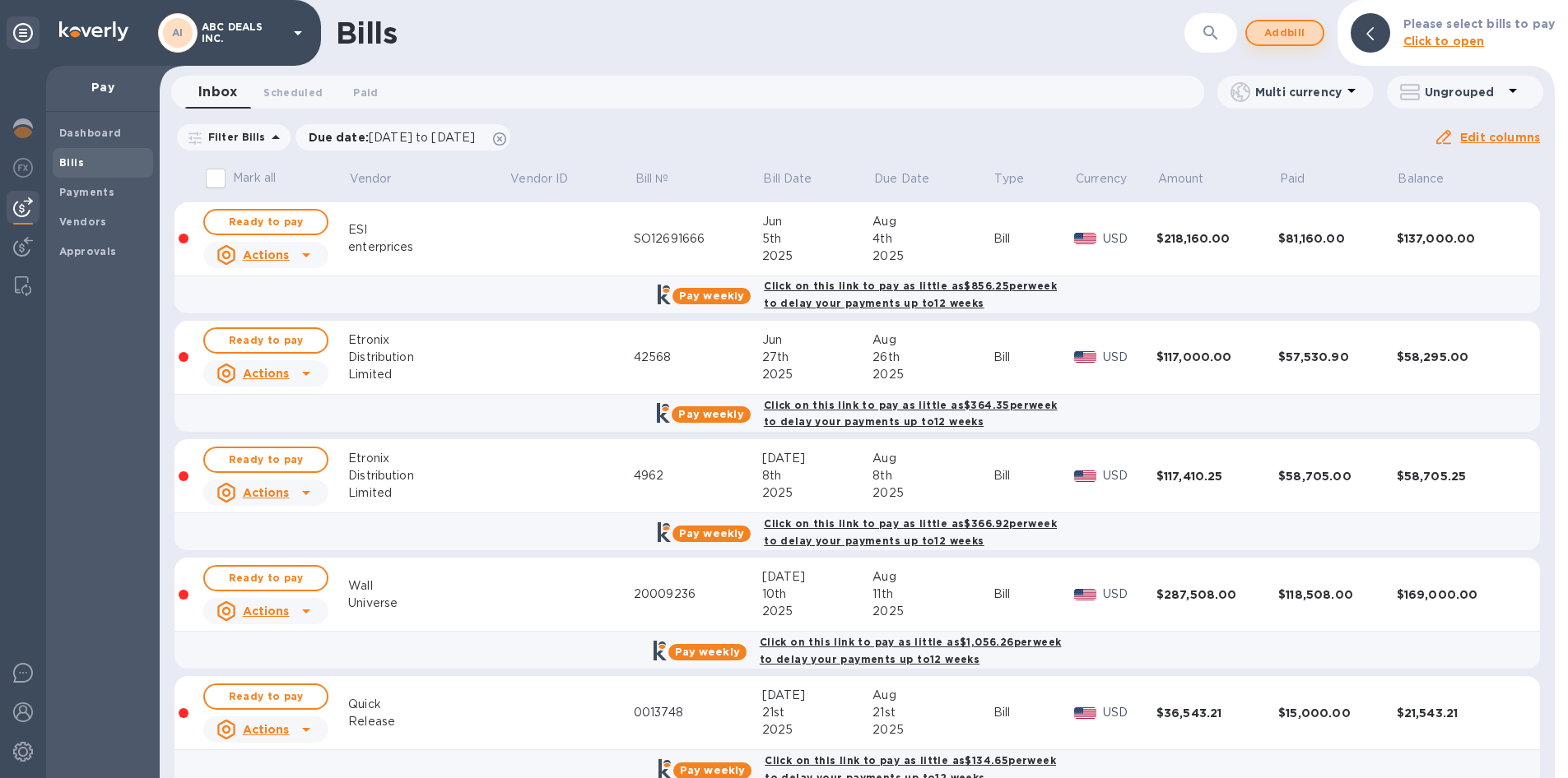
click at [1305, 37] on span "Add bill" at bounding box center [1285, 33] width 50 height 20
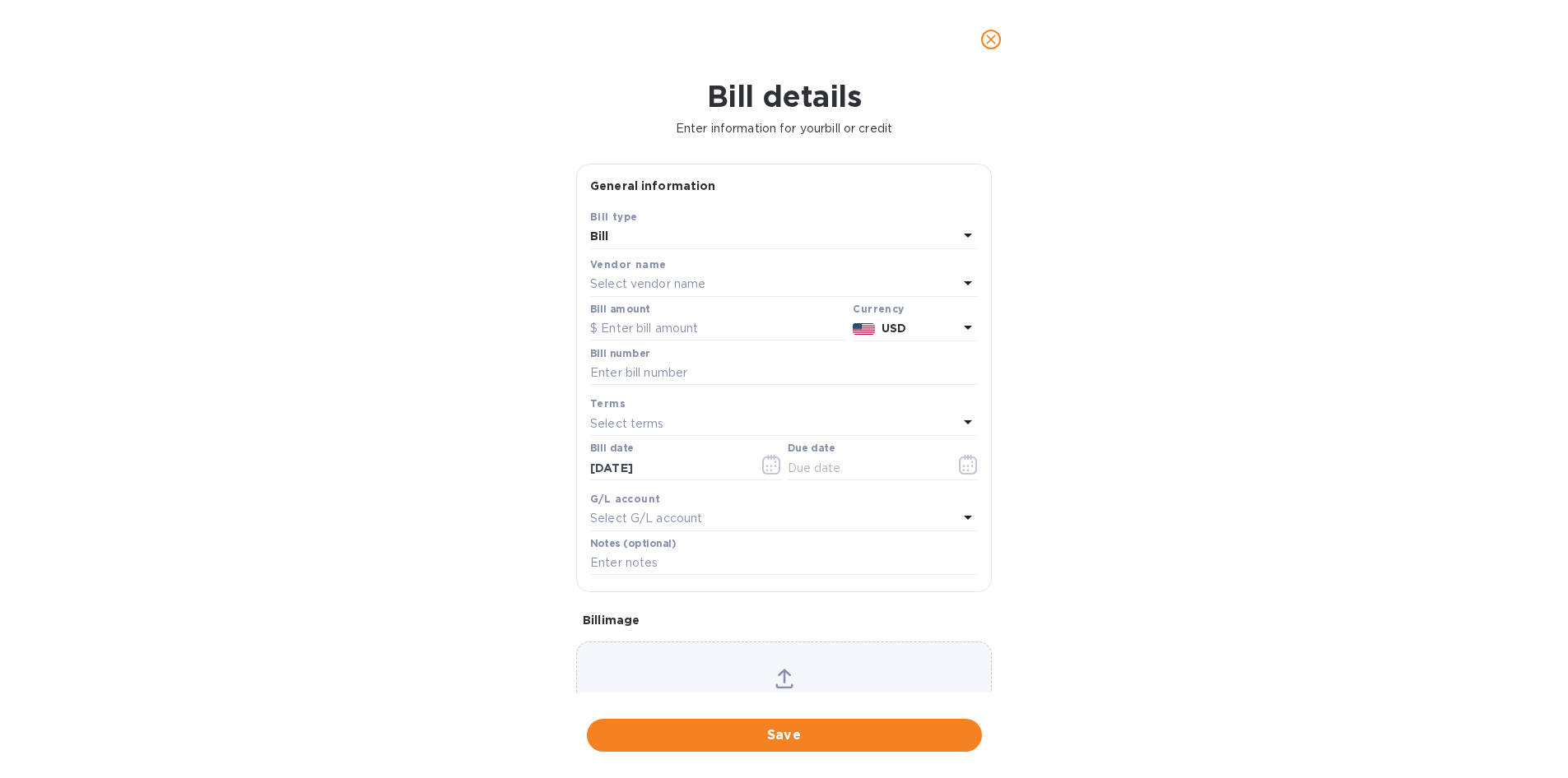
click at [648, 278] on p "Select vendor name" at bounding box center [648, 283] width 115 height 17
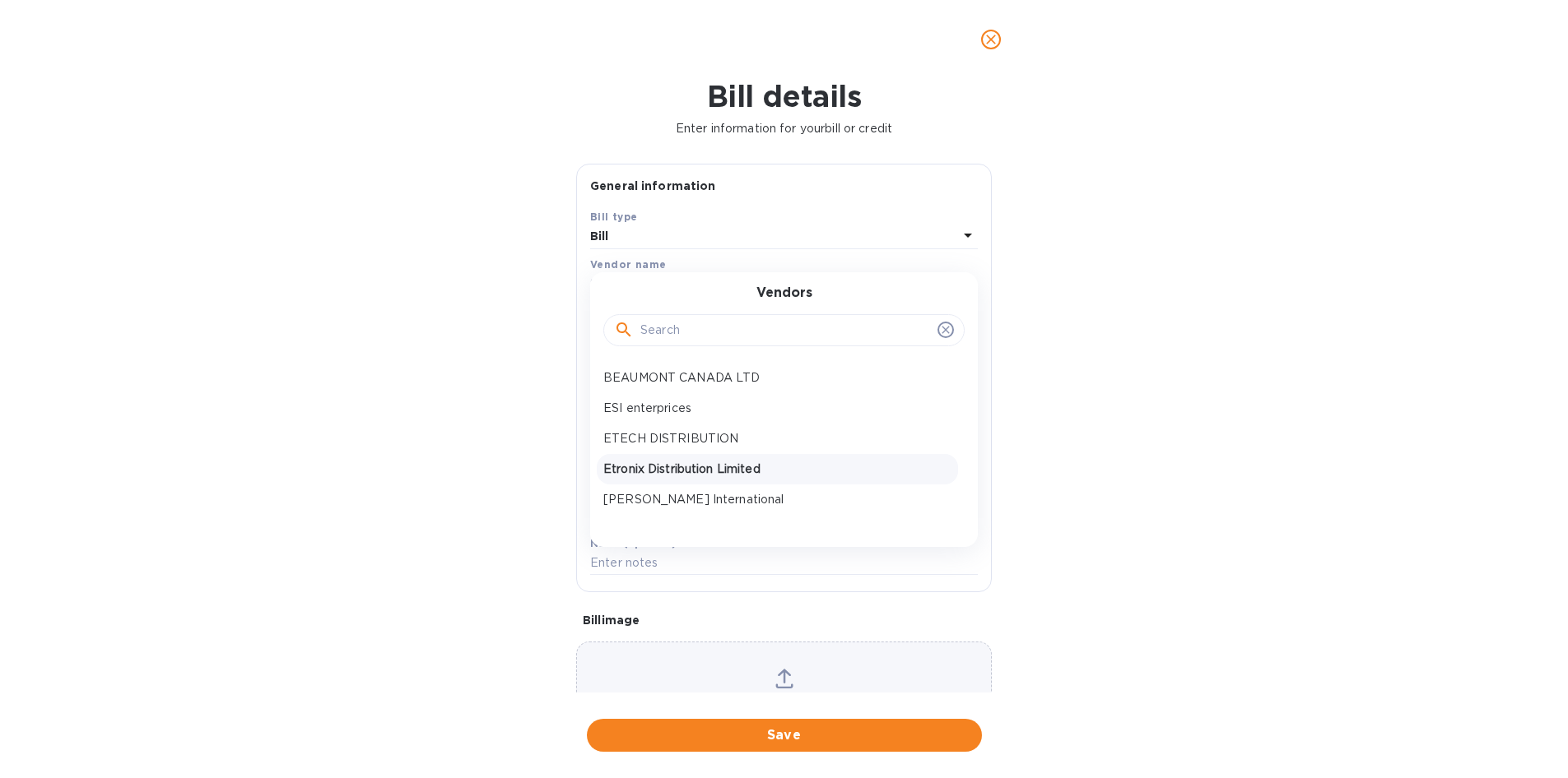
click at [675, 464] on p "Etronix Distribution Limited" at bounding box center [777, 469] width 348 height 17
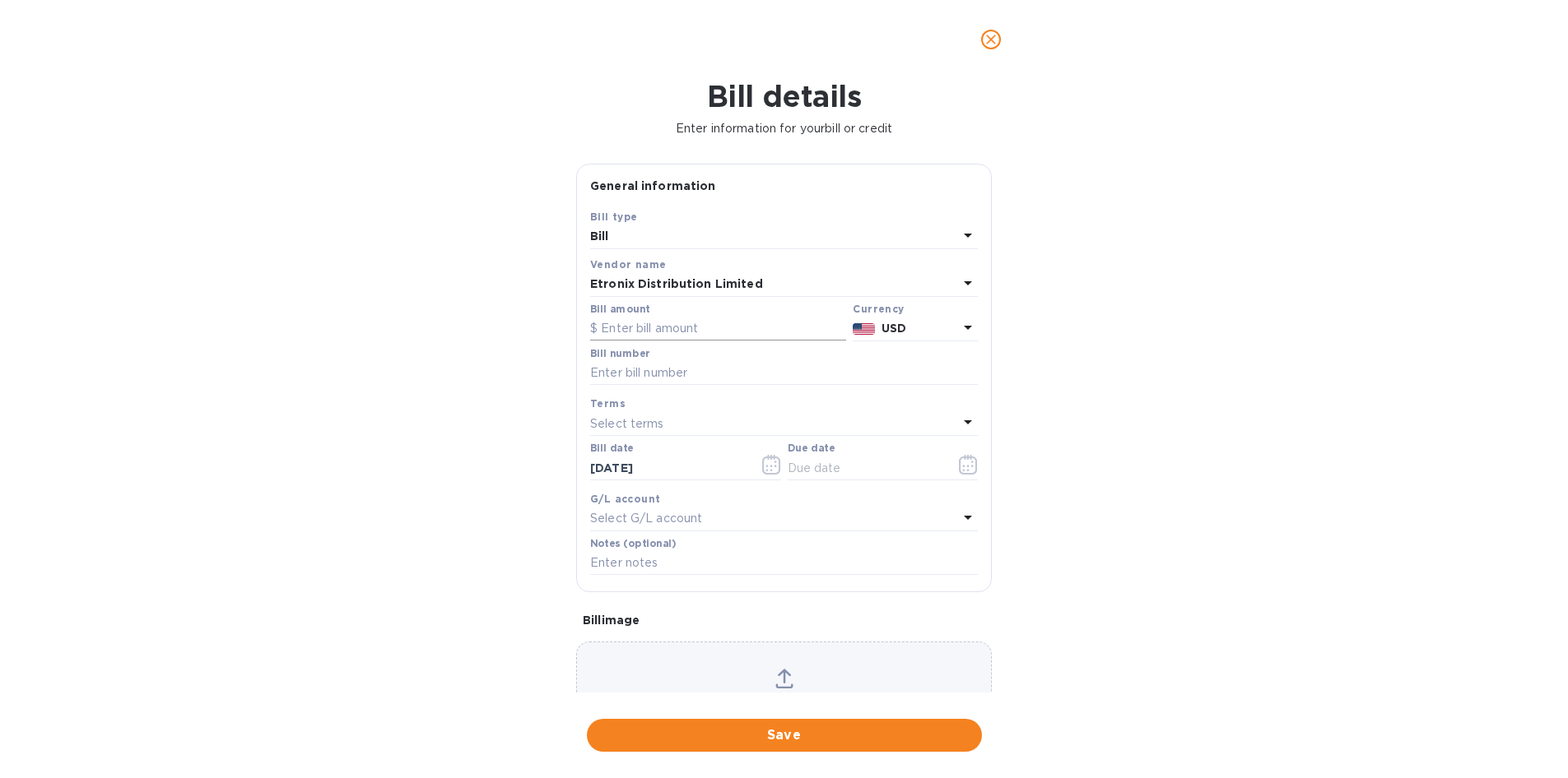
click at [672, 329] on input "text" at bounding box center [718, 329] width 256 height 25
type input "117,367.94"
click at [689, 370] on input "text" at bounding box center [784, 374] width 387 height 25
type input "4964"
click at [949, 473] on button "button" at bounding box center [968, 464] width 39 height 39
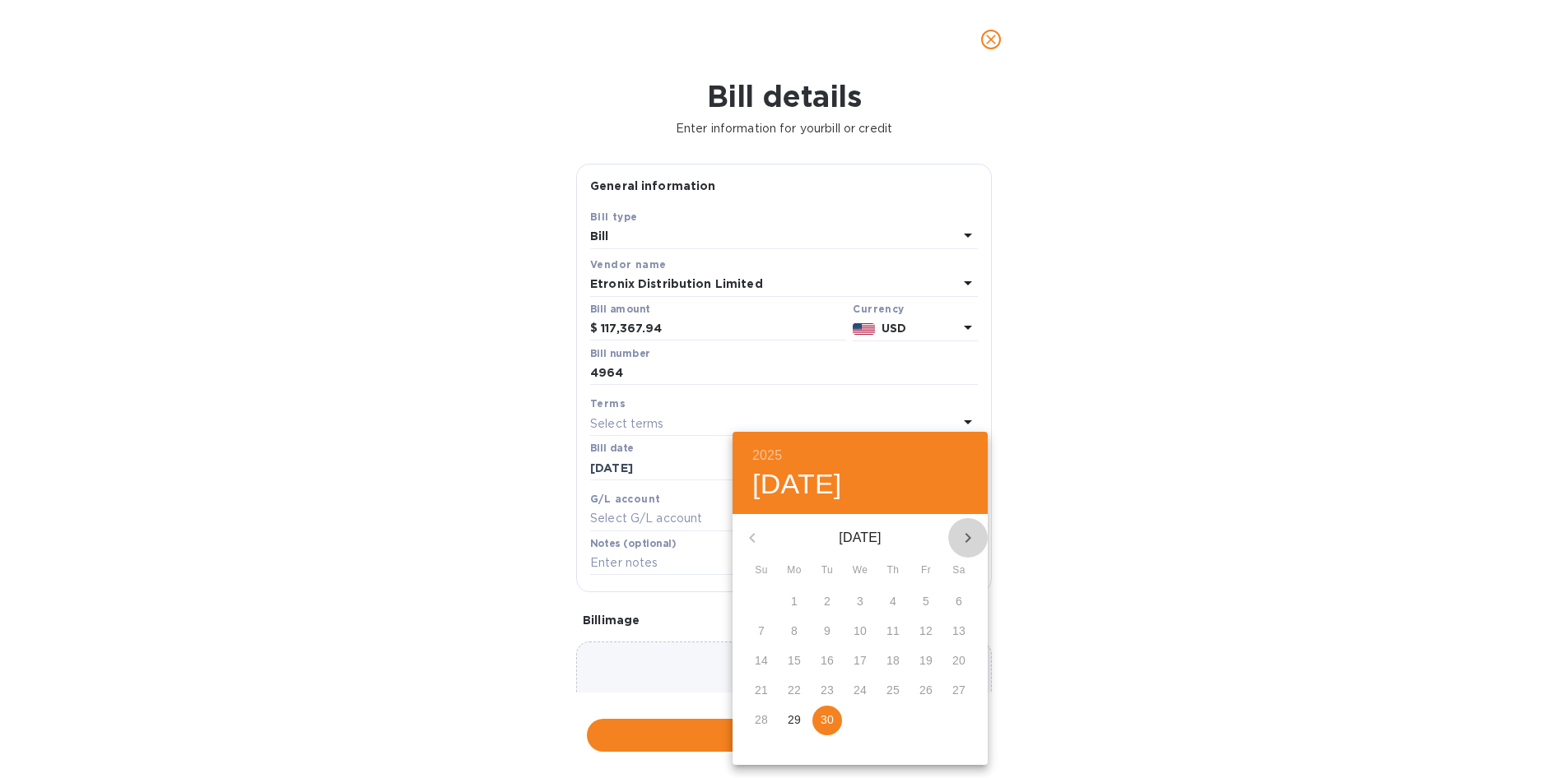
drag, startPoint x: 975, startPoint y: 537, endPoint x: 955, endPoint y: 544, distance: 21.2
click at [974, 538] on icon "button" at bounding box center [967, 538] width 20 height 20
click at [892, 718] on p "30" at bounding box center [893, 719] width 13 height 17
type input "[DATE]"
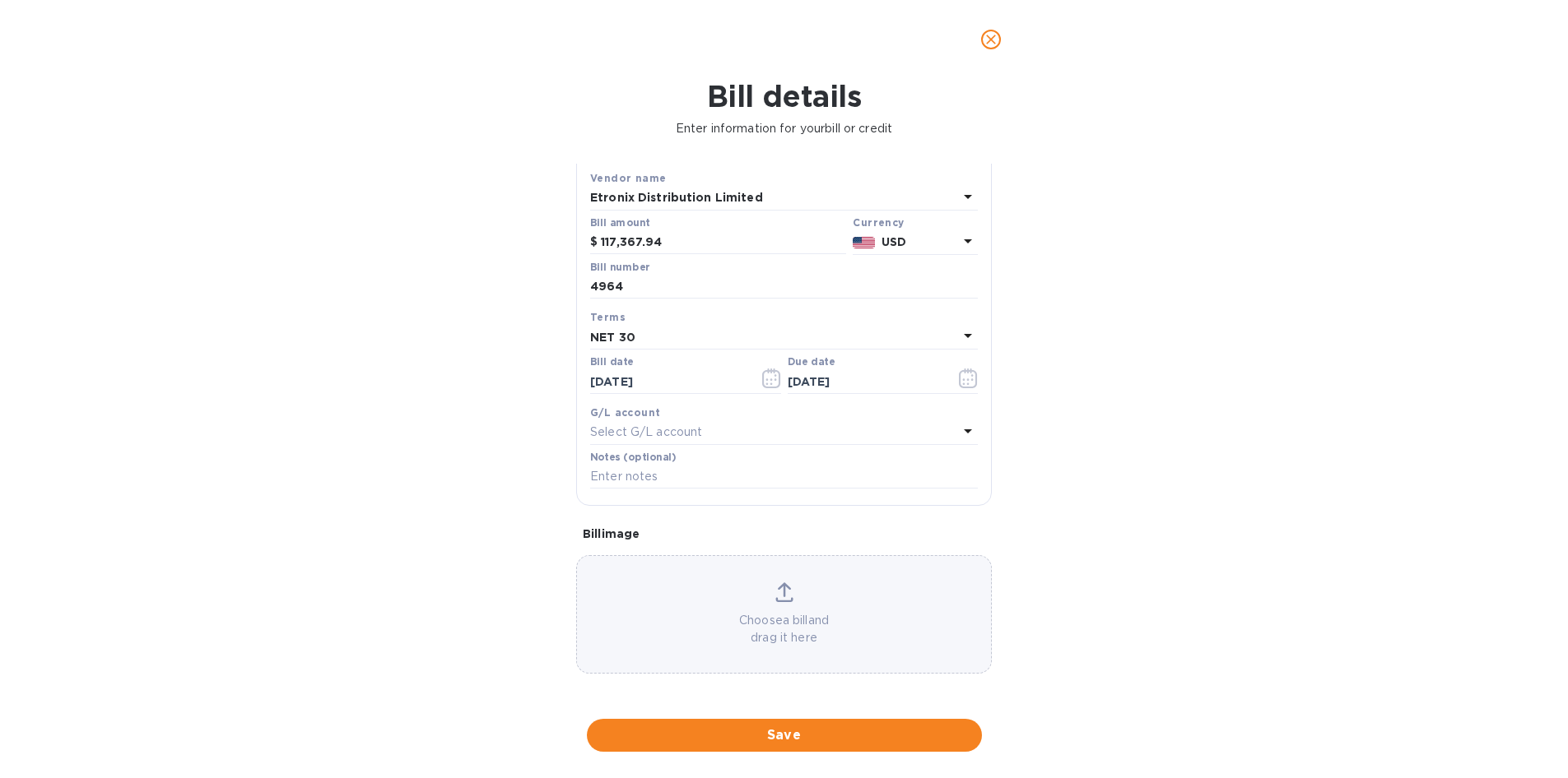
scroll to position [87, 0]
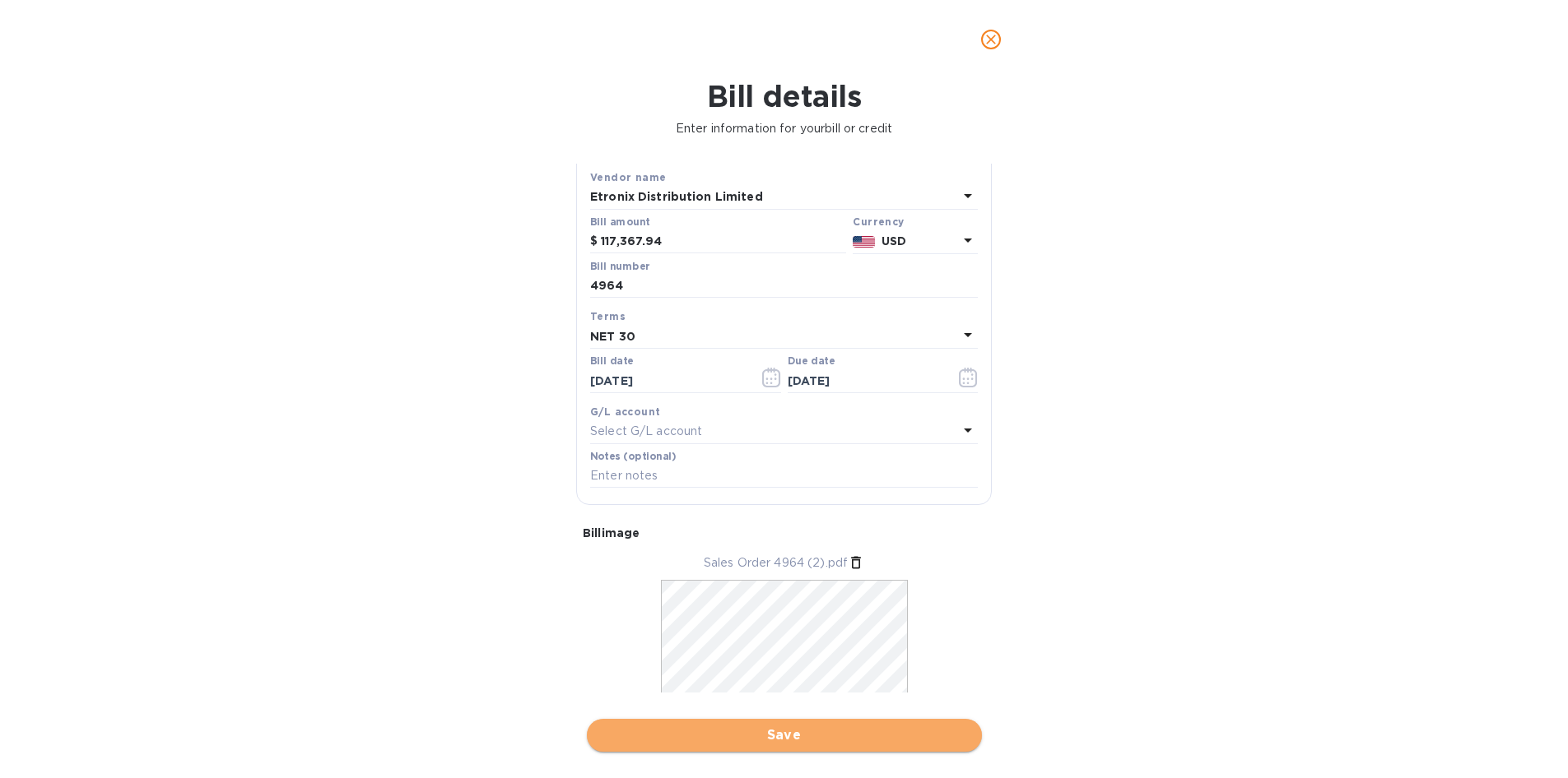
click at [792, 734] on span "Save" at bounding box center [784, 735] width 369 height 20
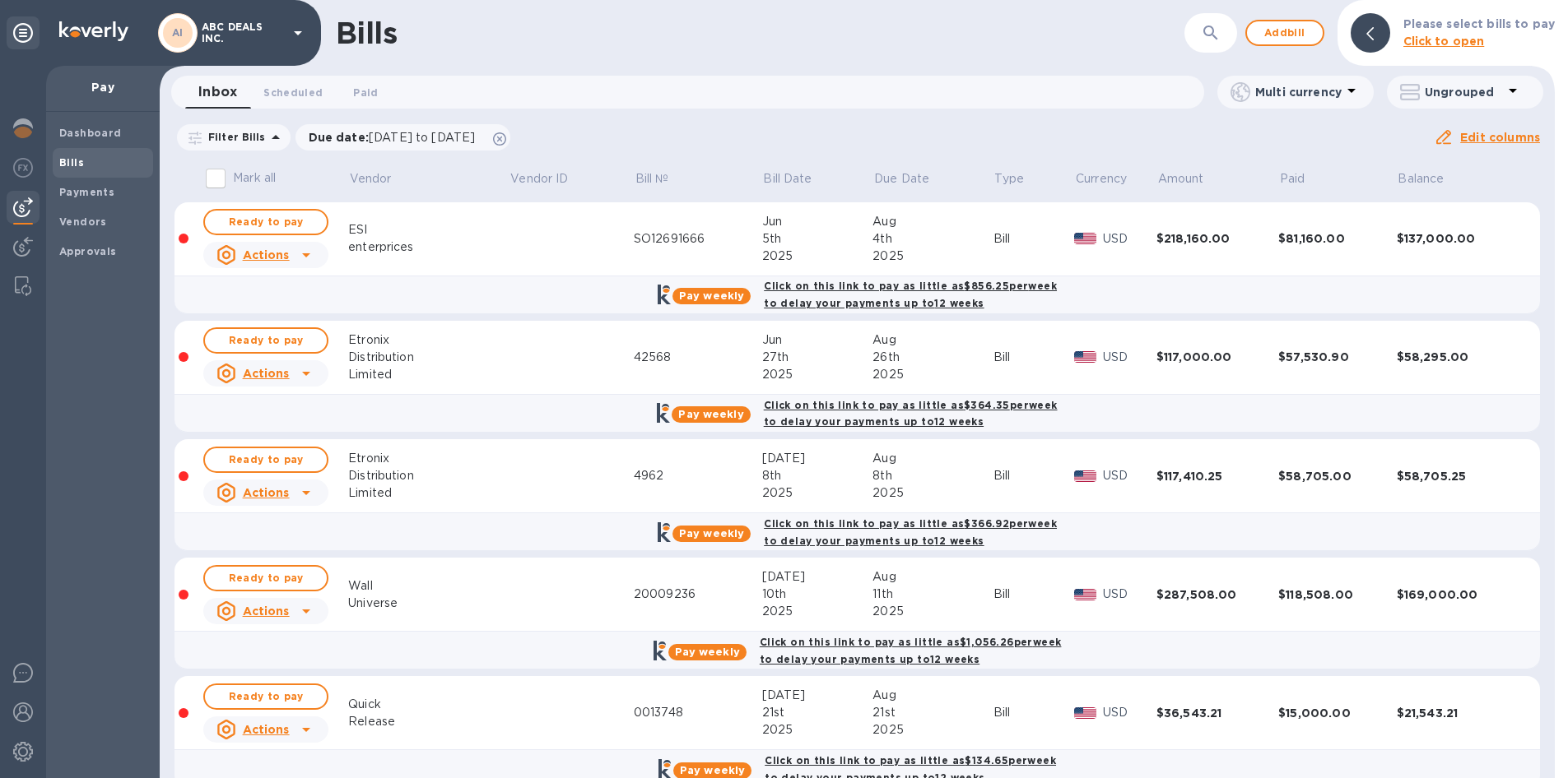
click at [81, 161] on b "Bills" at bounding box center [72, 163] width 25 height 12
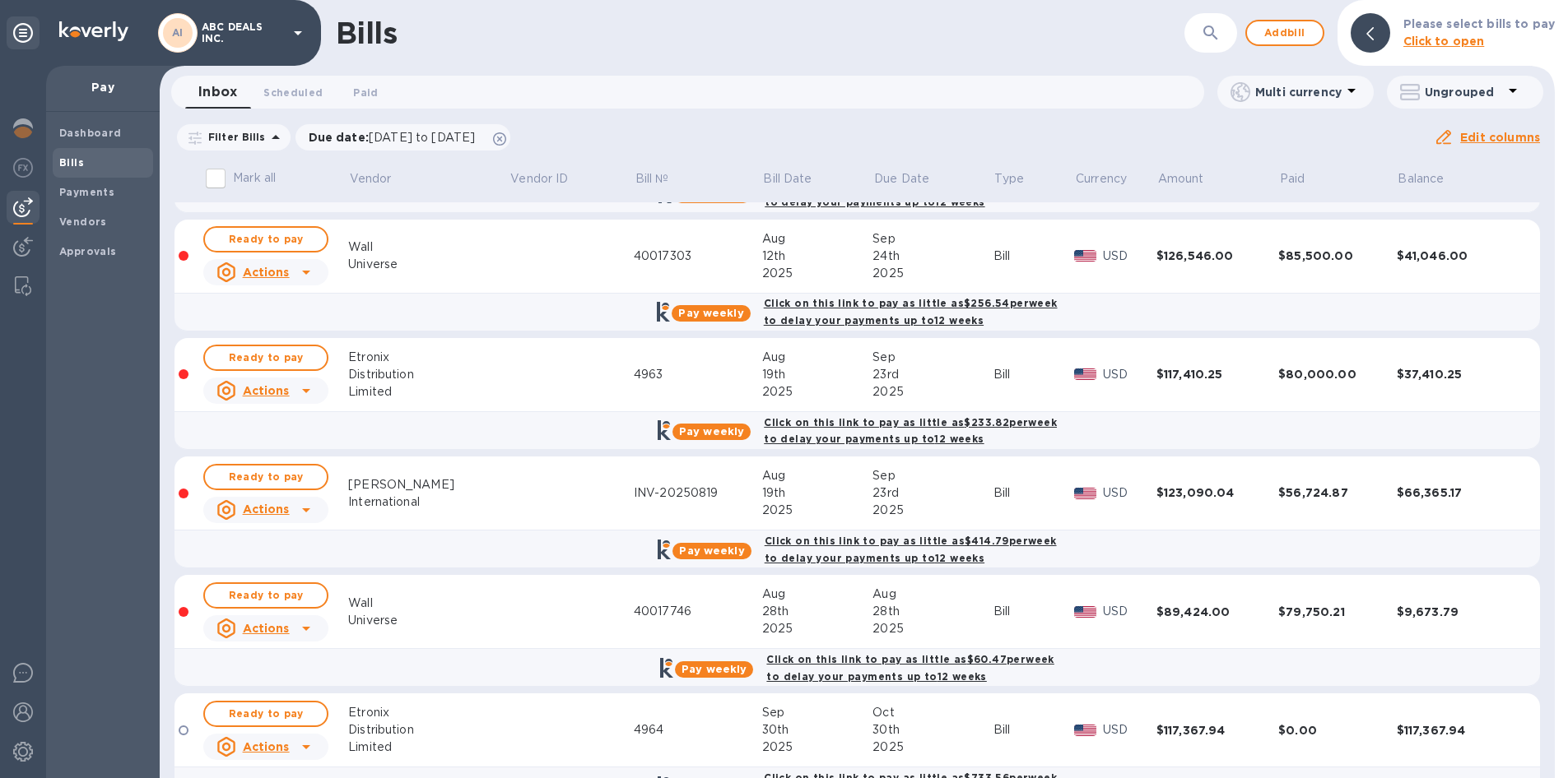
scroll to position [610, 0]
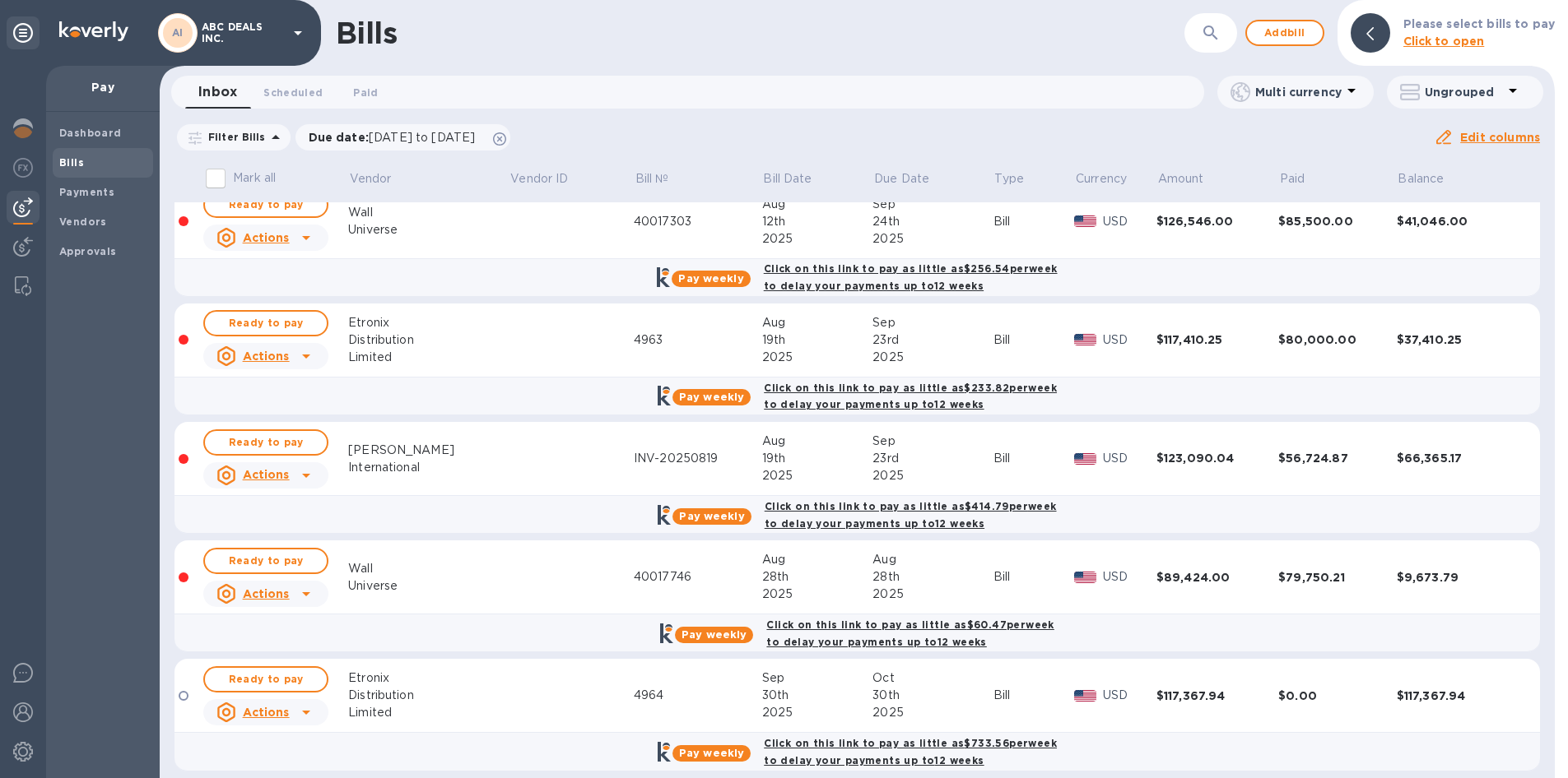
click at [509, 671] on td at bounding box center [571, 695] width 124 height 74
